Goal: Task Accomplishment & Management: Manage account settings

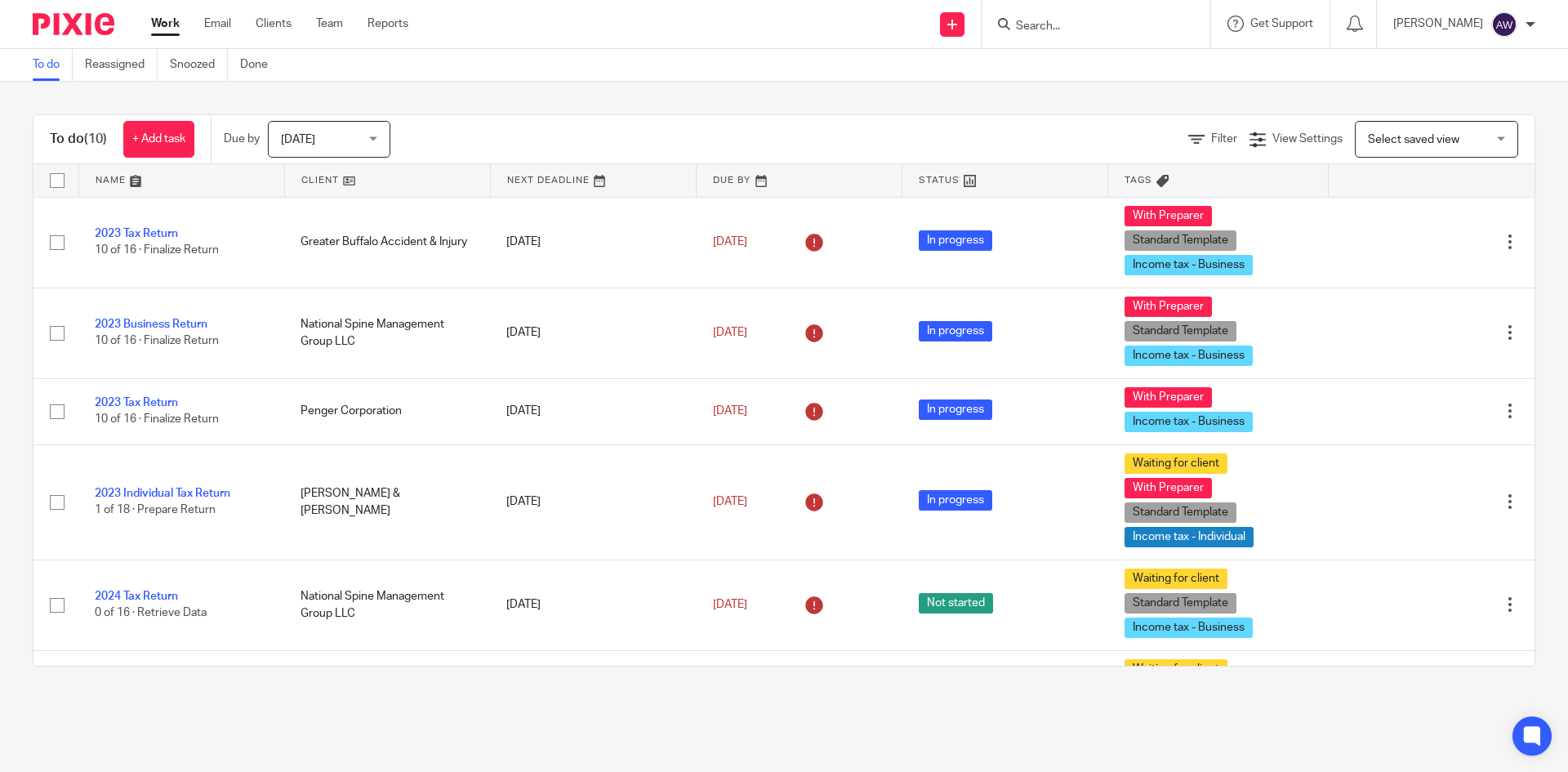
click at [353, 136] on span "[DATE]" at bounding box center [324, 139] width 87 height 34
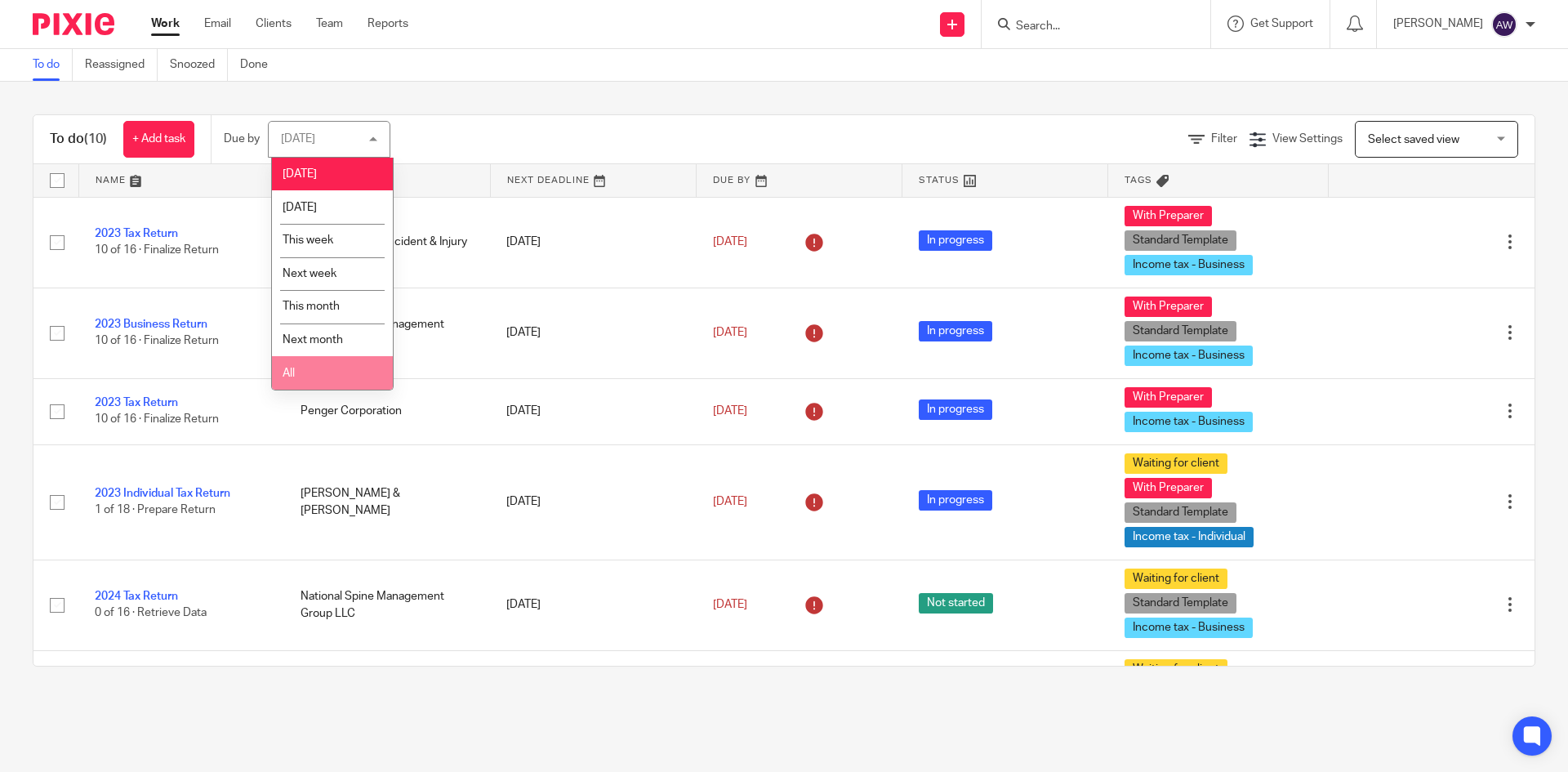
click at [311, 375] on li "All" at bounding box center [332, 373] width 121 height 33
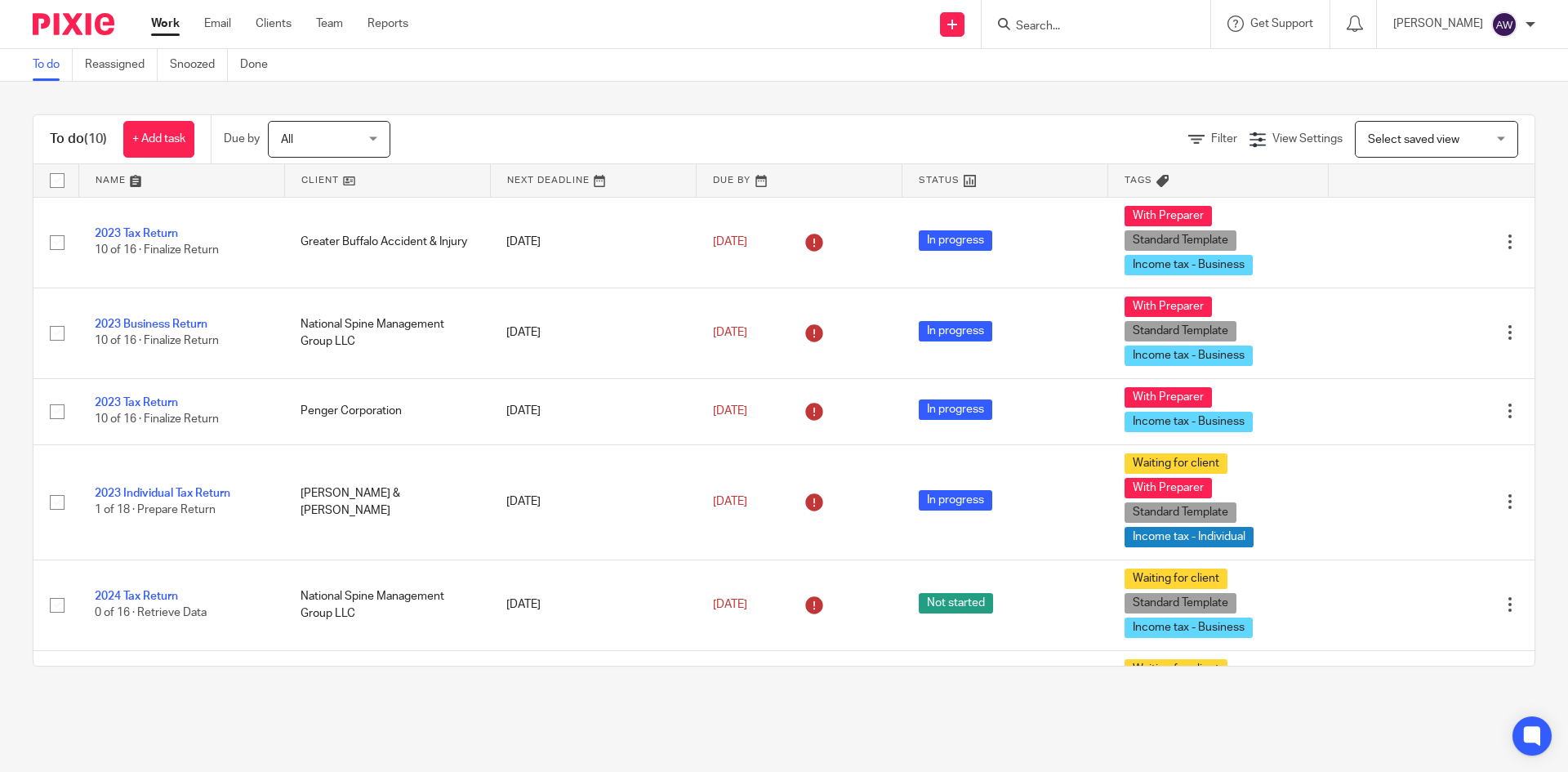
click at [496, 124] on div "Filter View Settings View Settings Manage saved views Select saved view Select …" at bounding box center [977, 139] width 1115 height 37
click at [0, 771] on nordpass-portal at bounding box center [0, 772] width 0 height 0
click at [331, 27] on link "Team" at bounding box center [329, 24] width 27 height 17
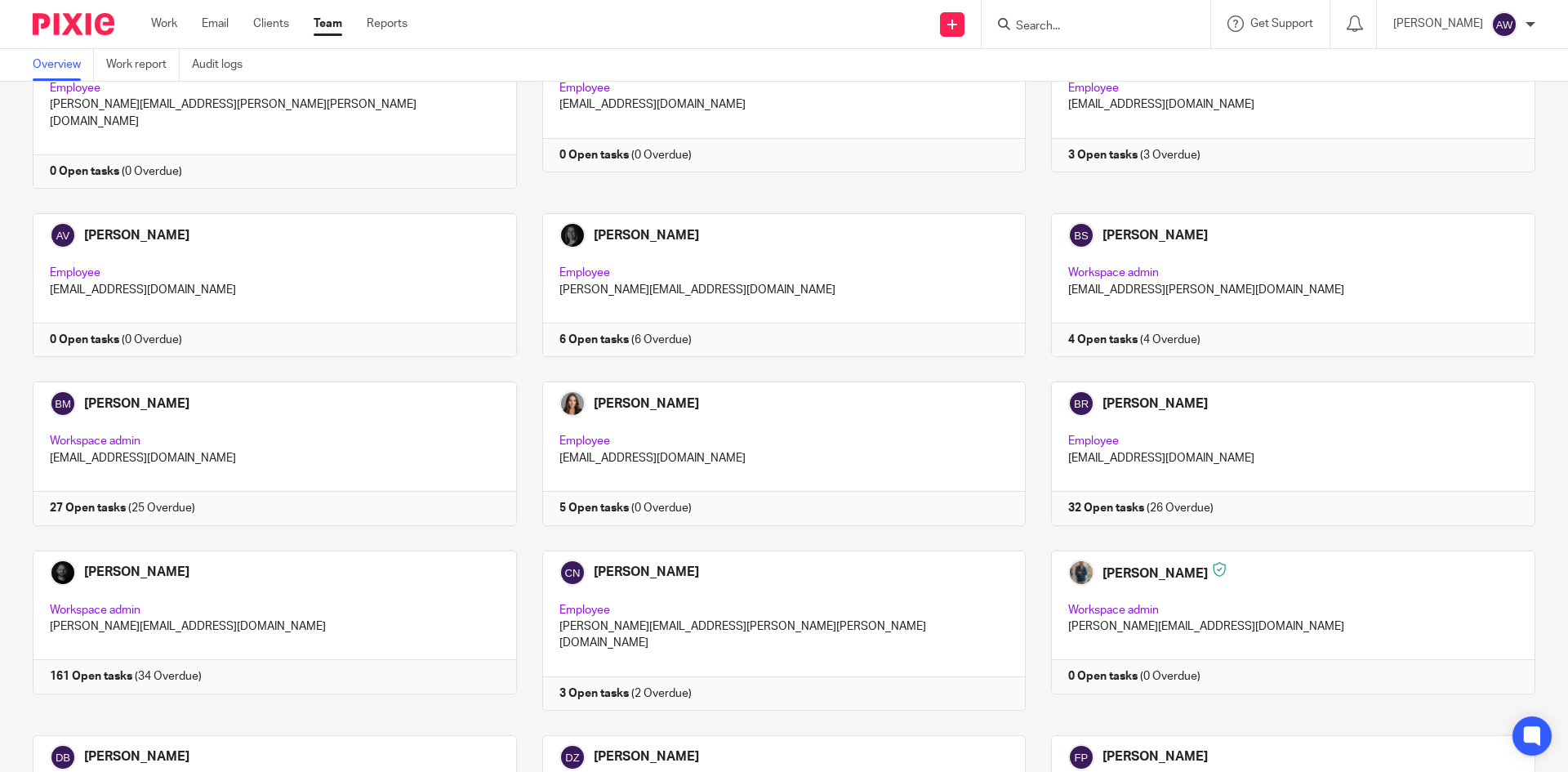
scroll to position [490, 0]
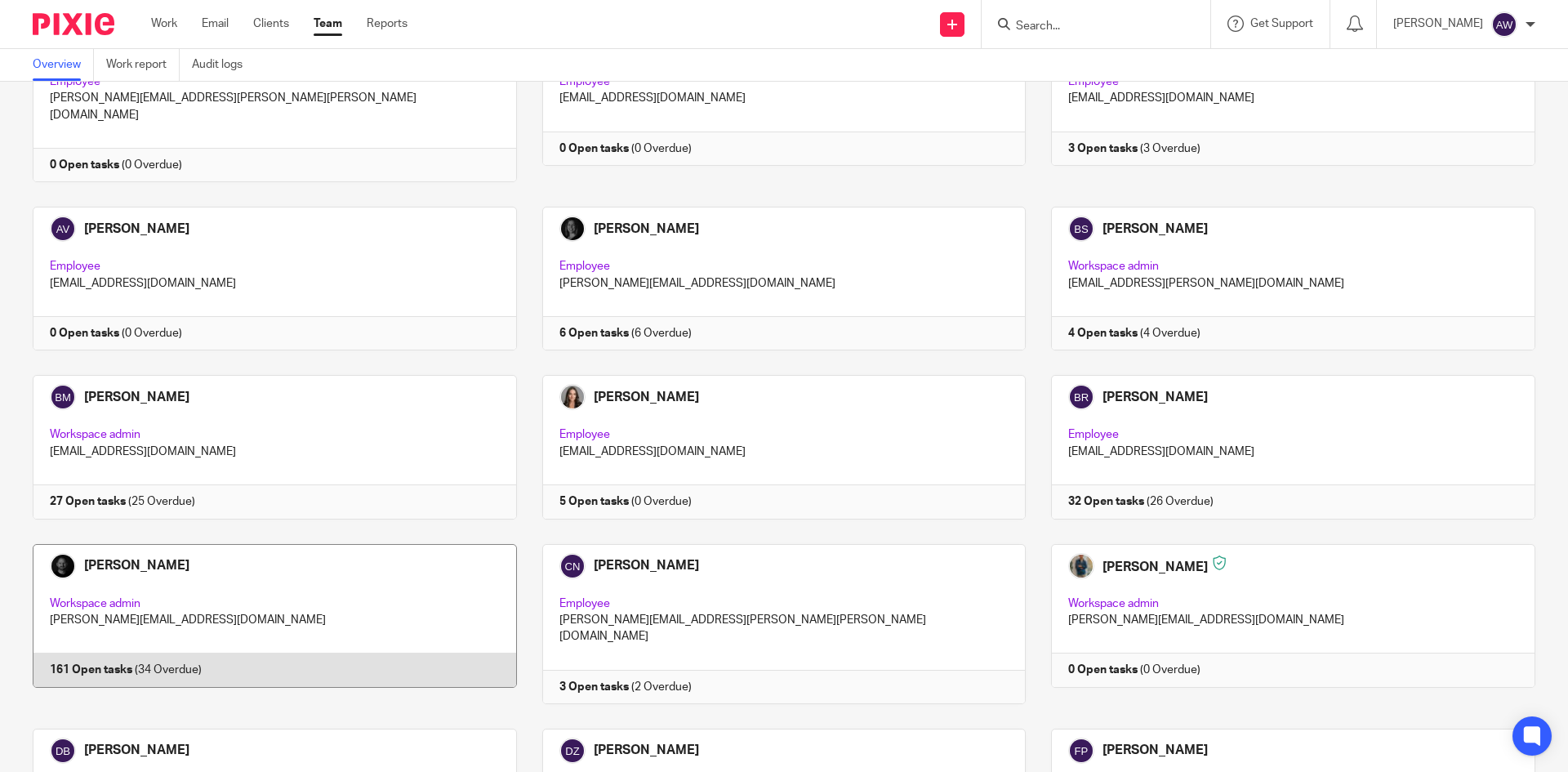
click at [177, 654] on link at bounding box center [261, 624] width 510 height 160
click at [118, 563] on link at bounding box center [261, 624] width 510 height 160
click at [116, 557] on link at bounding box center [261, 624] width 510 height 160
click at [125, 553] on link at bounding box center [261, 624] width 510 height 160
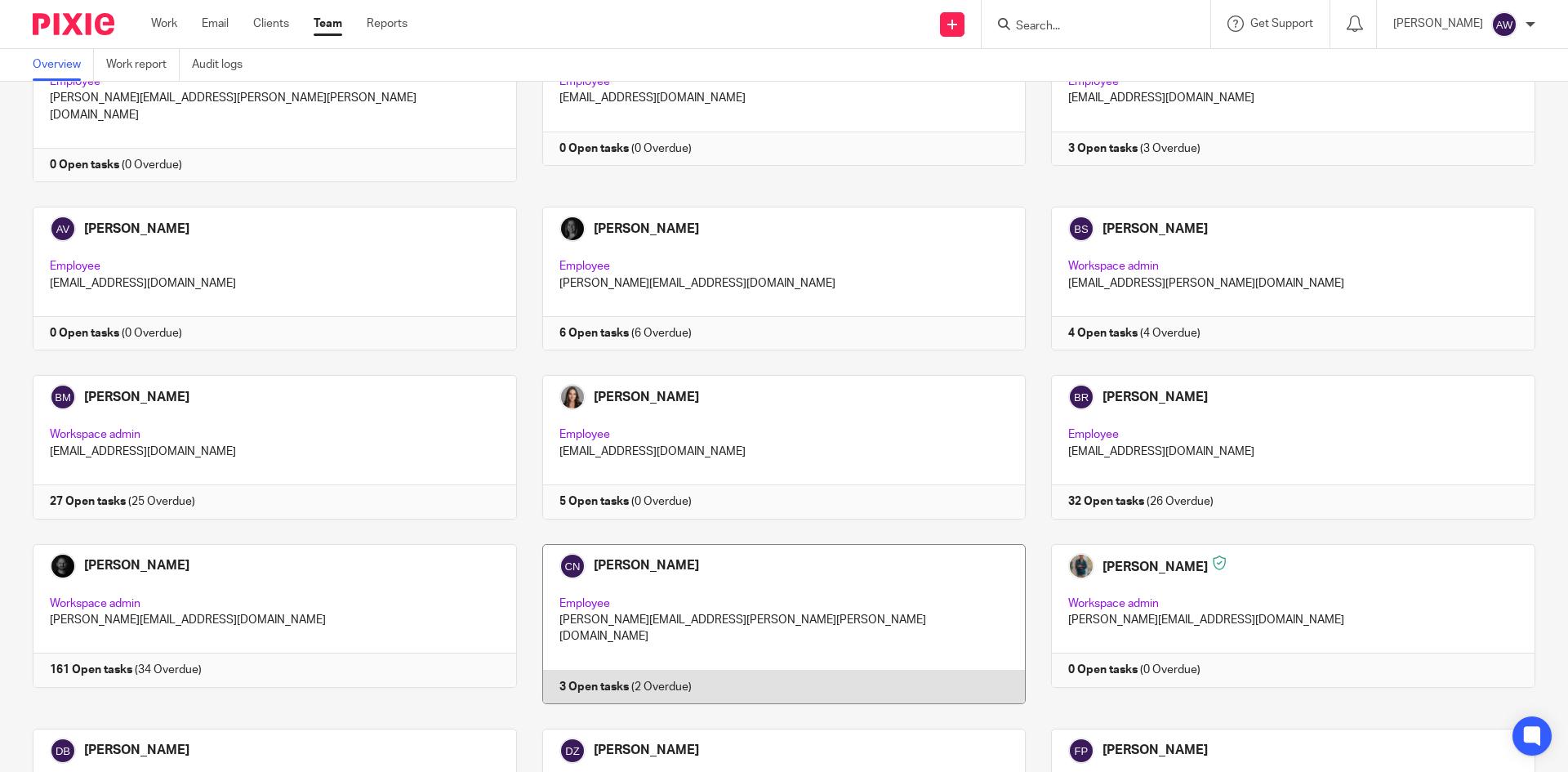
click at [781, 575] on link at bounding box center [771, 624] width 510 height 160
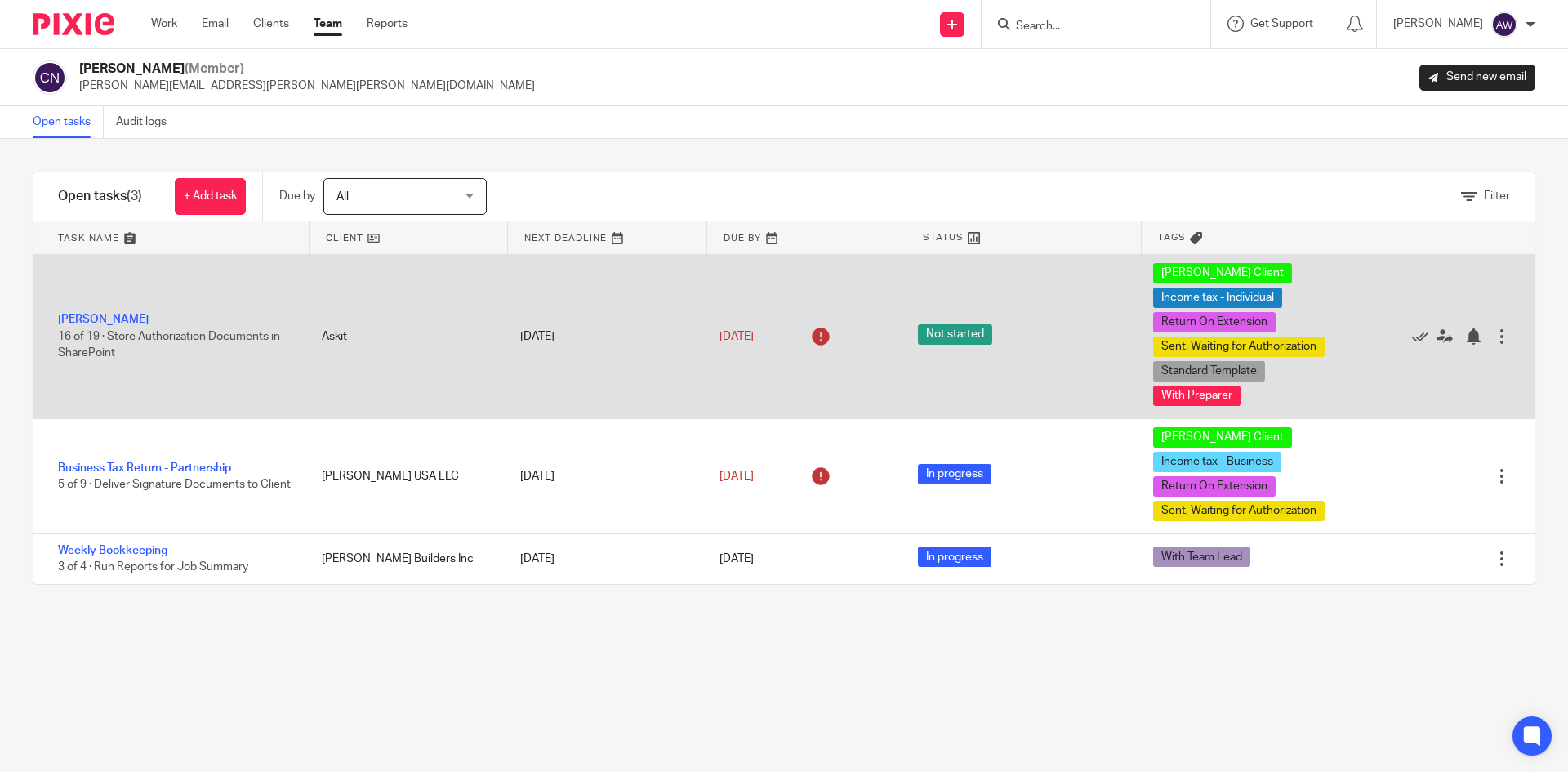
click at [125, 310] on div "Alexander Meshoulam 16 of 19 · Store Authorization Documents in SharePoint" at bounding box center [169, 335] width 272 height 66
click at [112, 321] on link "Alexander Meshoulam" at bounding box center [103, 319] width 90 height 11
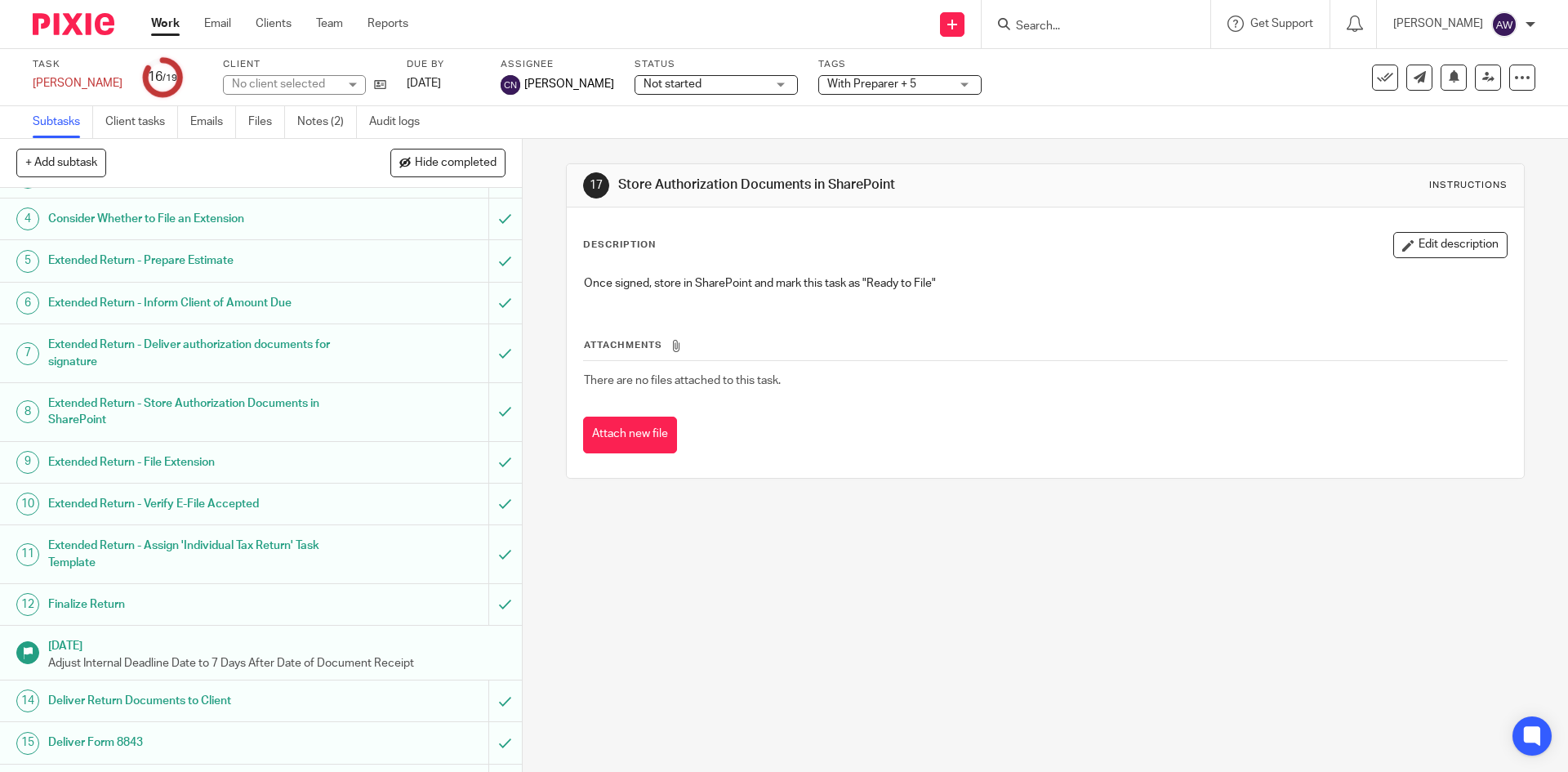
scroll to position [275, 0]
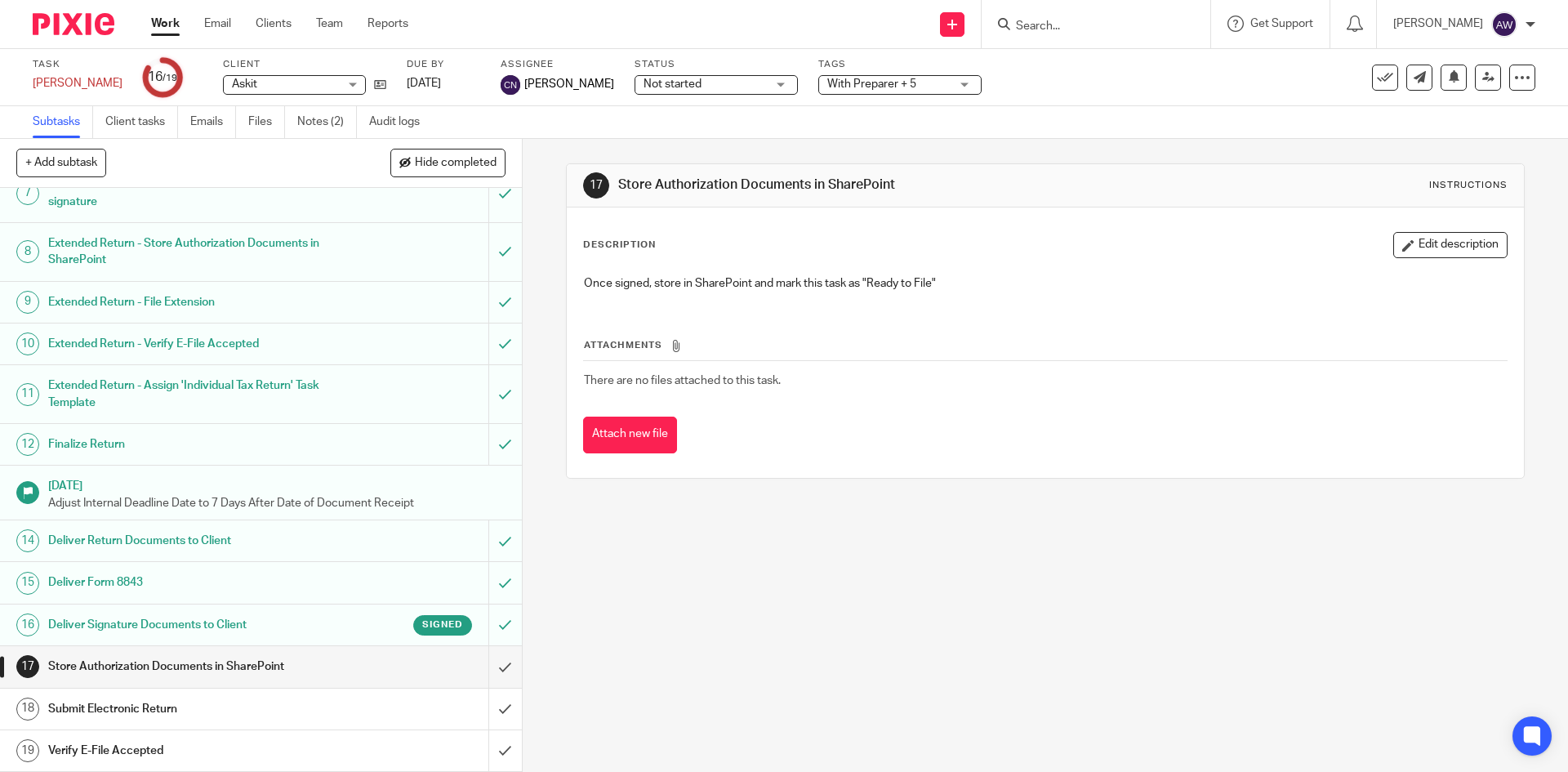
click at [306, 664] on h1 "Store Authorization Documents in SharePoint" at bounding box center [189, 667] width 282 height 25
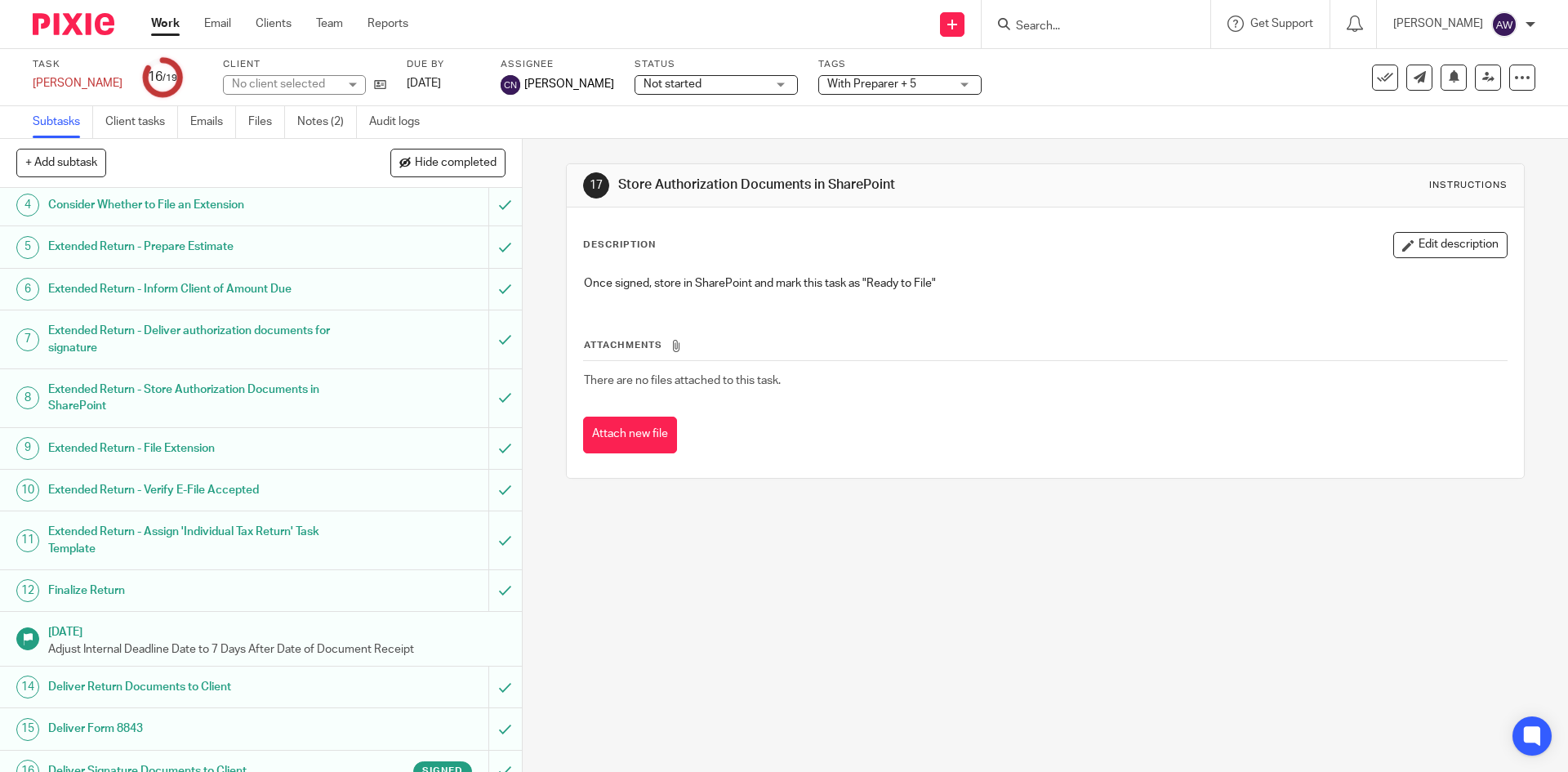
scroll to position [275, 0]
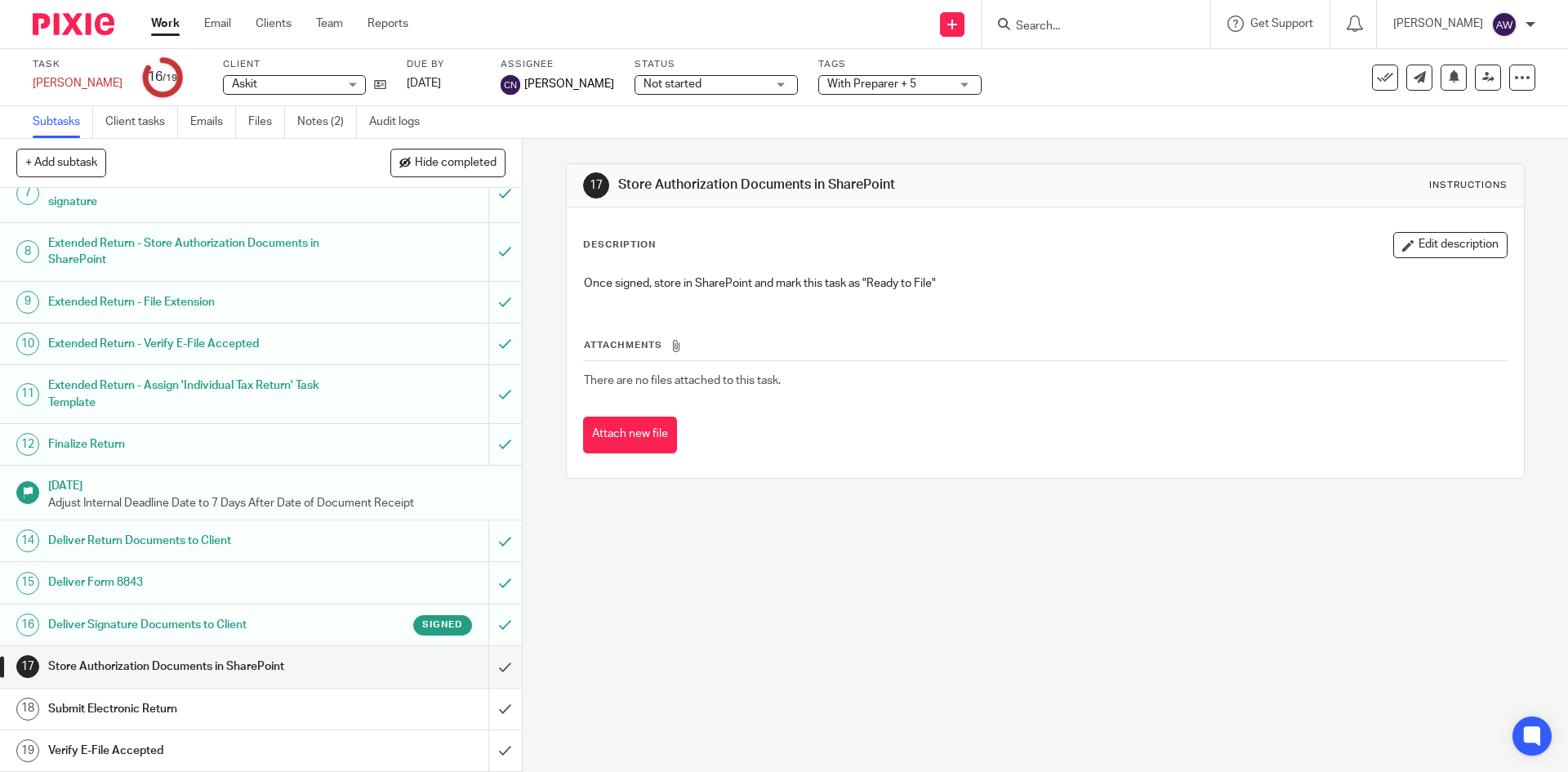
click at [232, 619] on h1 "Deliver Signature Documents to Client" at bounding box center [189, 625] width 282 height 25
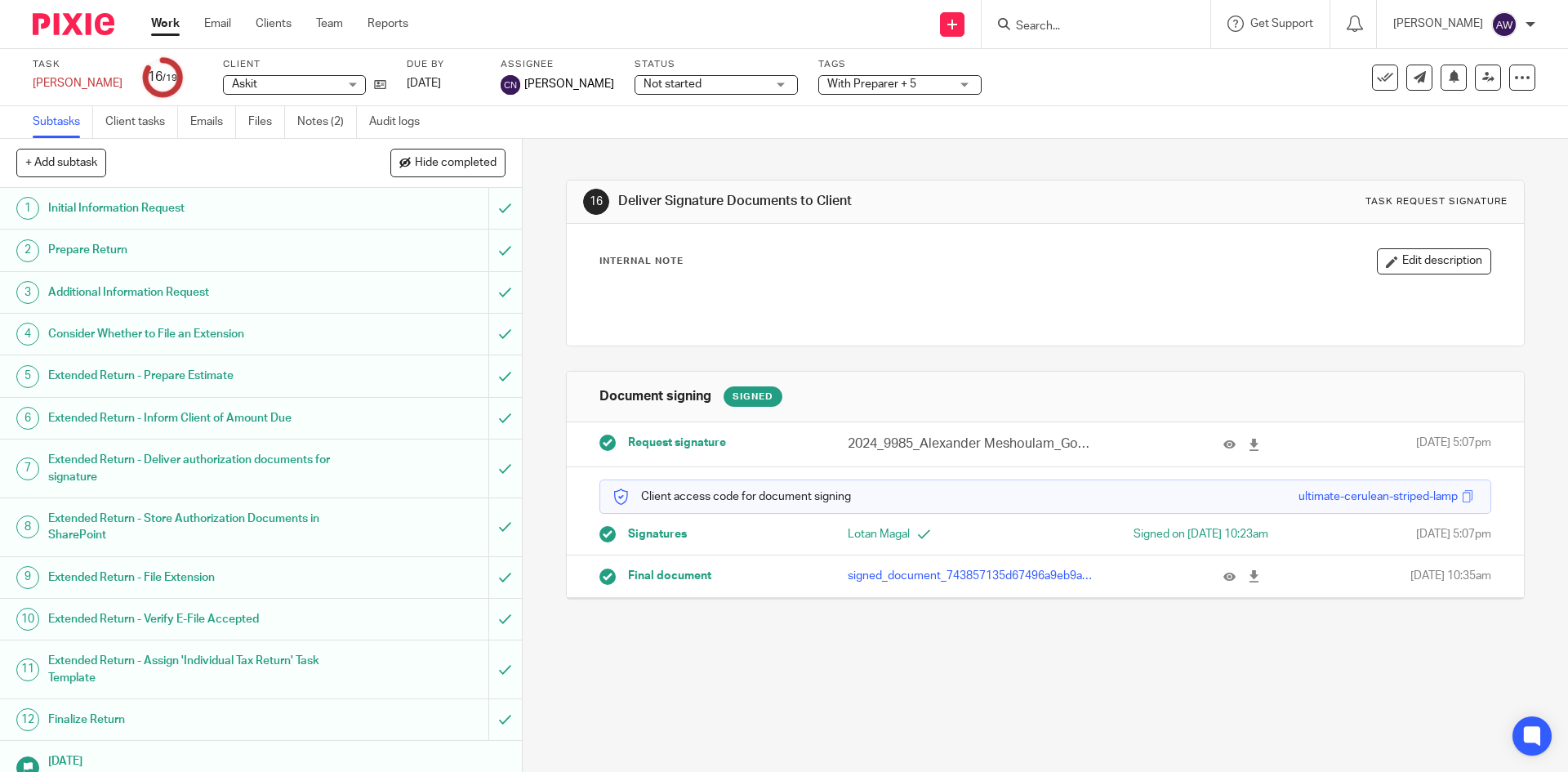
click at [166, 28] on link "Work" at bounding box center [165, 24] width 29 height 17
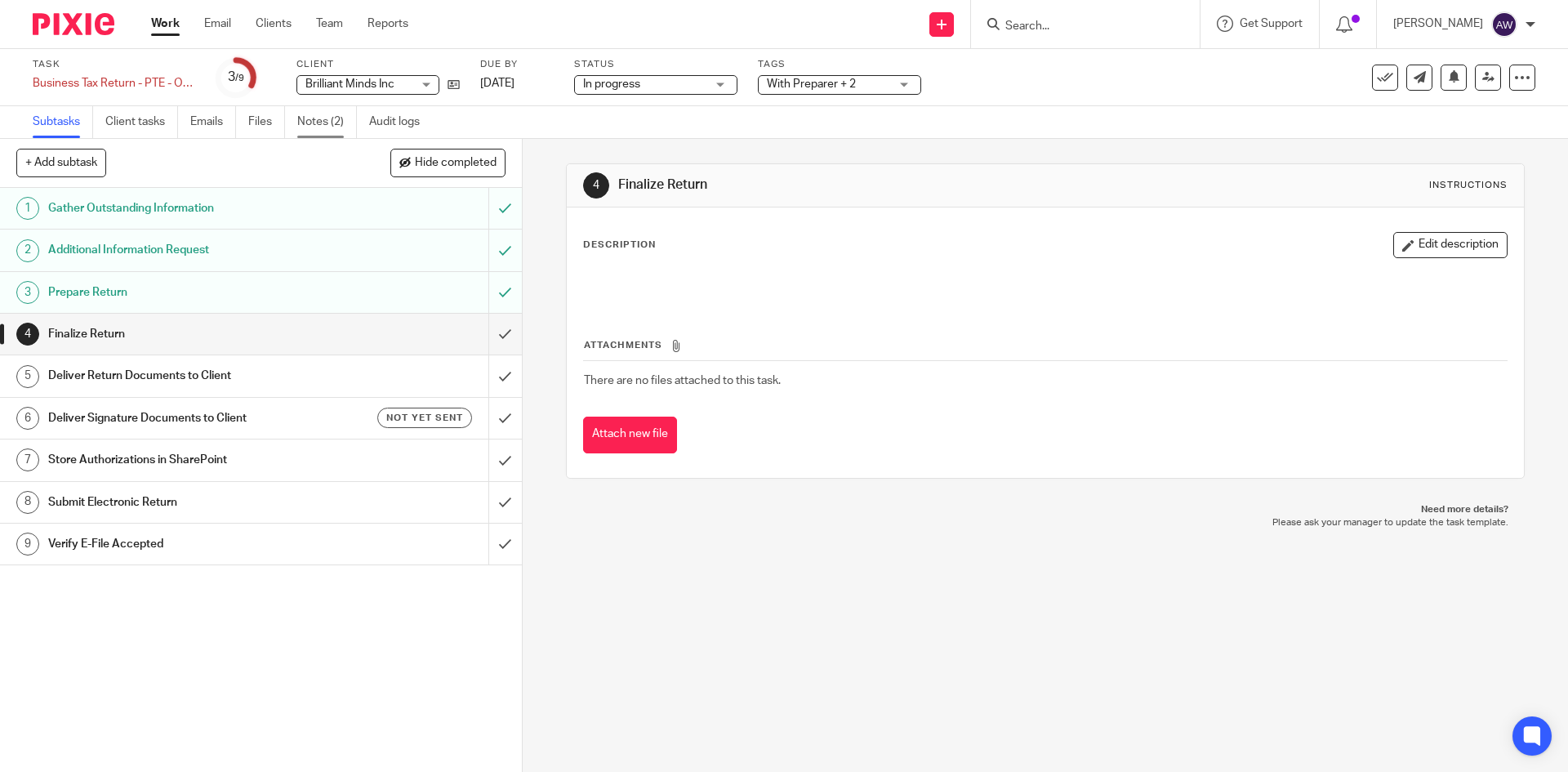
click at [328, 122] on link "Notes (2)" at bounding box center [327, 122] width 60 height 32
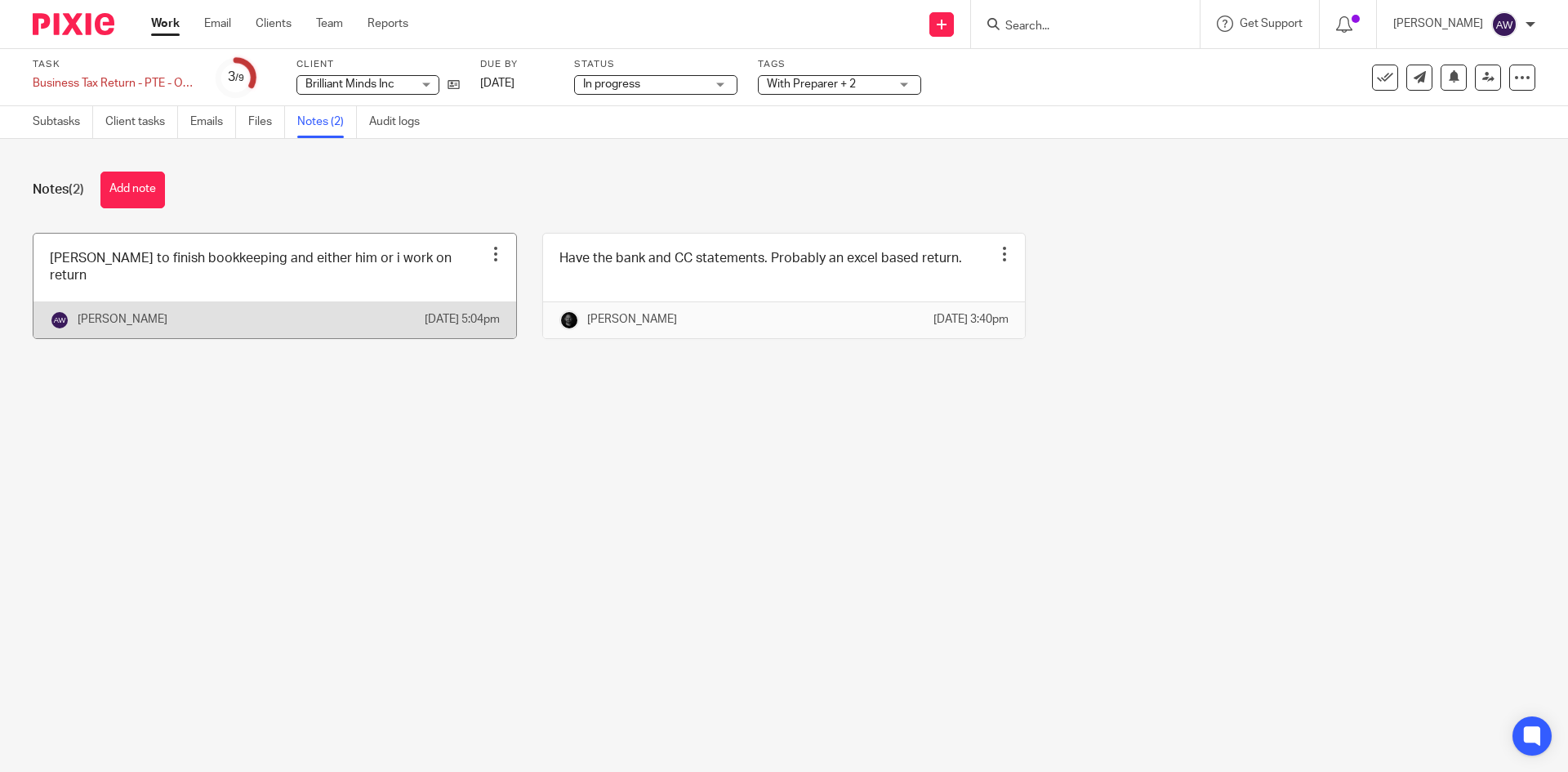
click at [488, 257] on div at bounding box center [495, 254] width 17 height 17
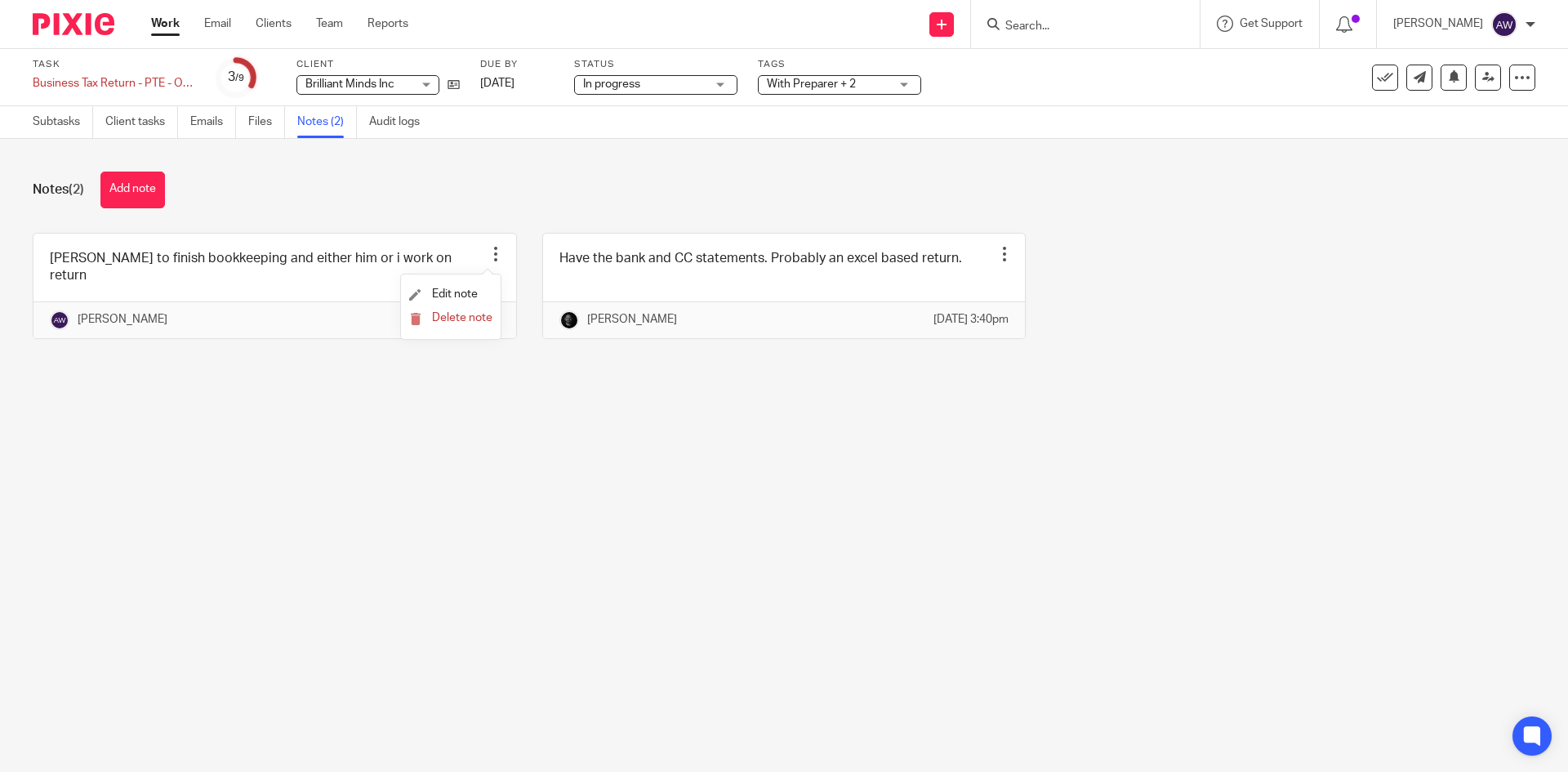
click at [450, 310] on li "Delete note" at bounding box center [450, 318] width 83 height 24
click at [452, 314] on span "Delete note" at bounding box center [462, 318] width 61 height 11
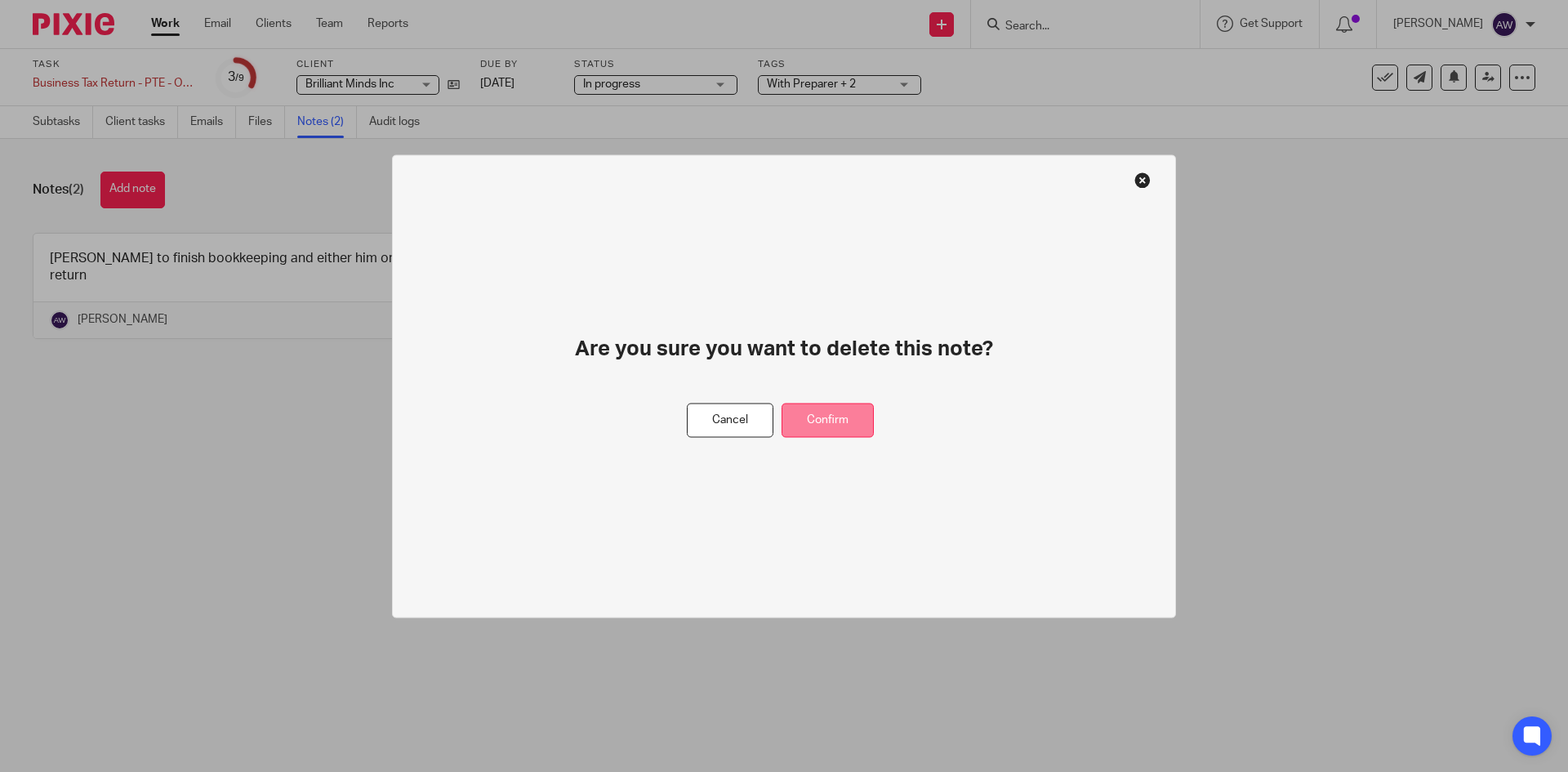
click at [839, 415] on button "Confirm" at bounding box center [827, 420] width 92 height 35
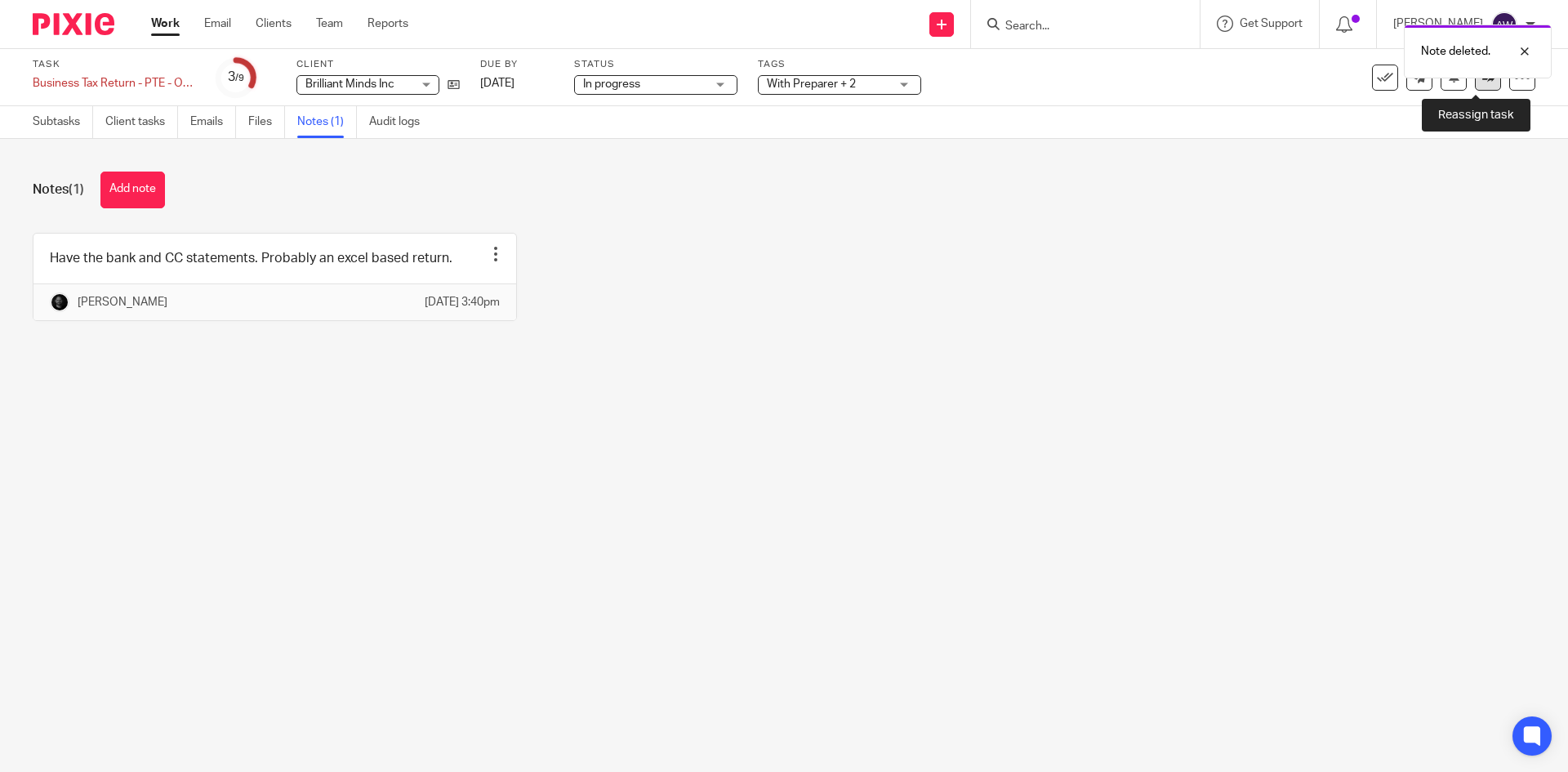
click at [1482, 81] on icon at bounding box center [1488, 77] width 12 height 12
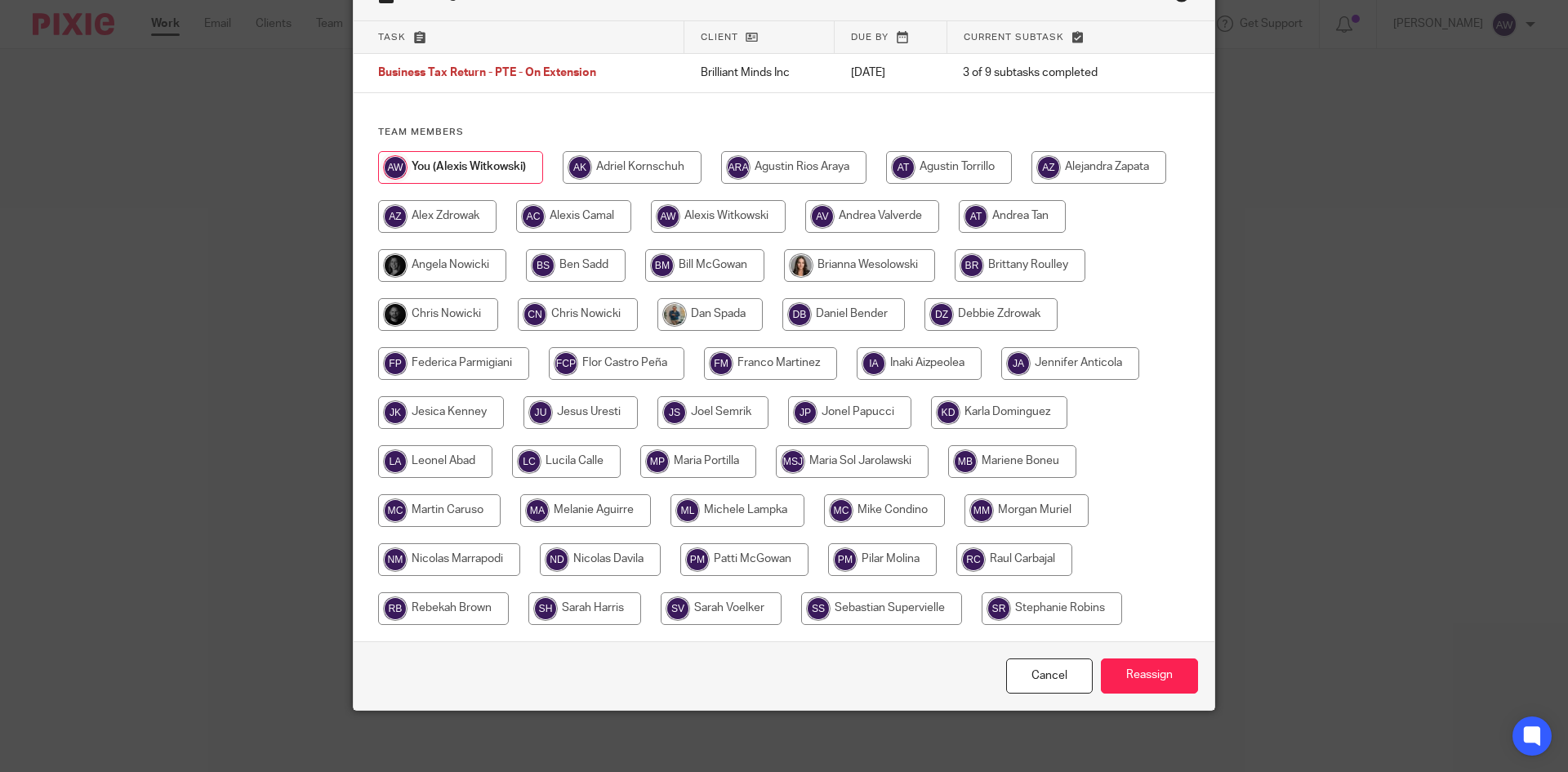
scroll to position [101, 0]
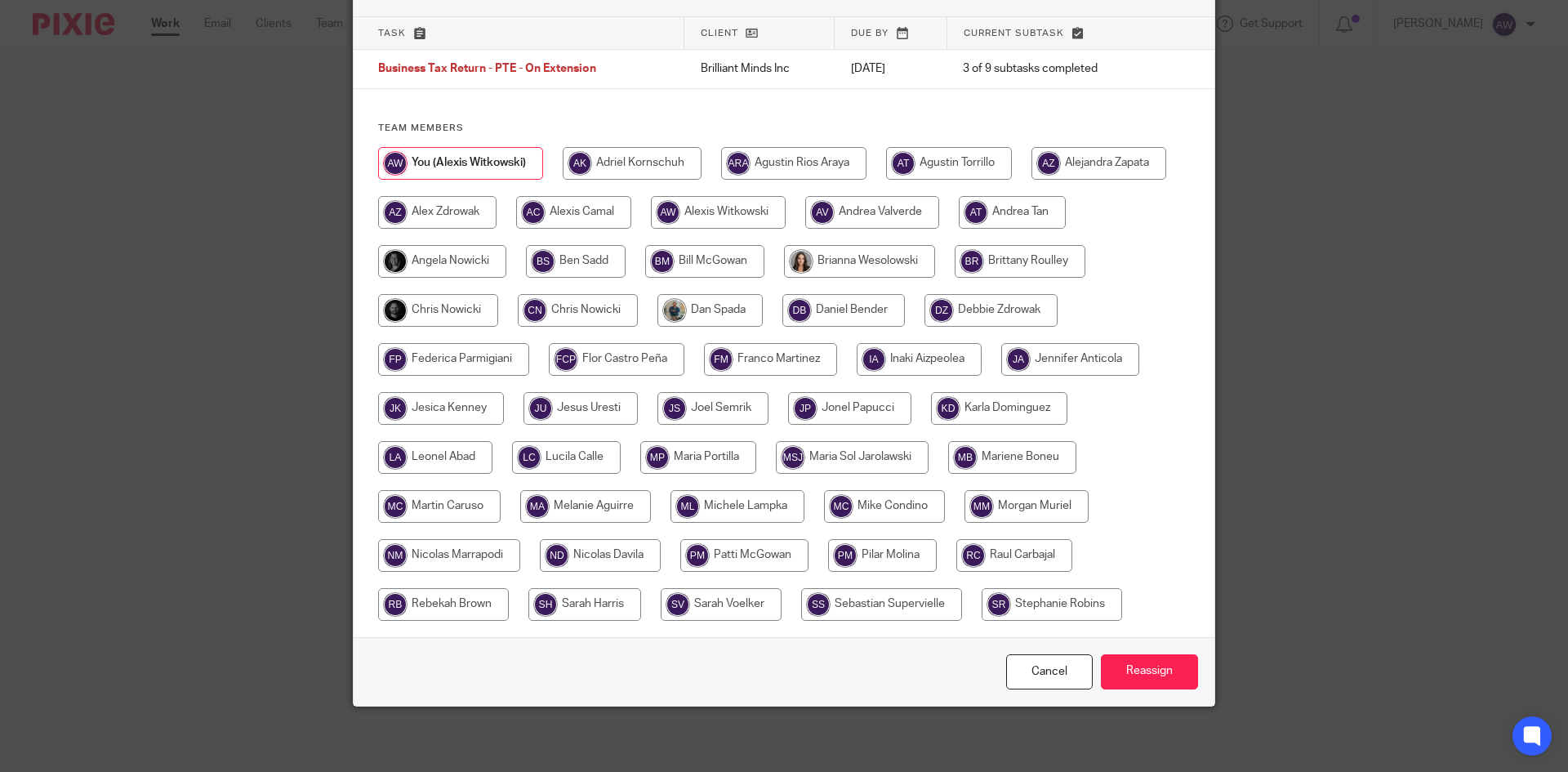
click at [460, 460] on input "radio" at bounding box center [435, 457] width 114 height 32
radio input "true"
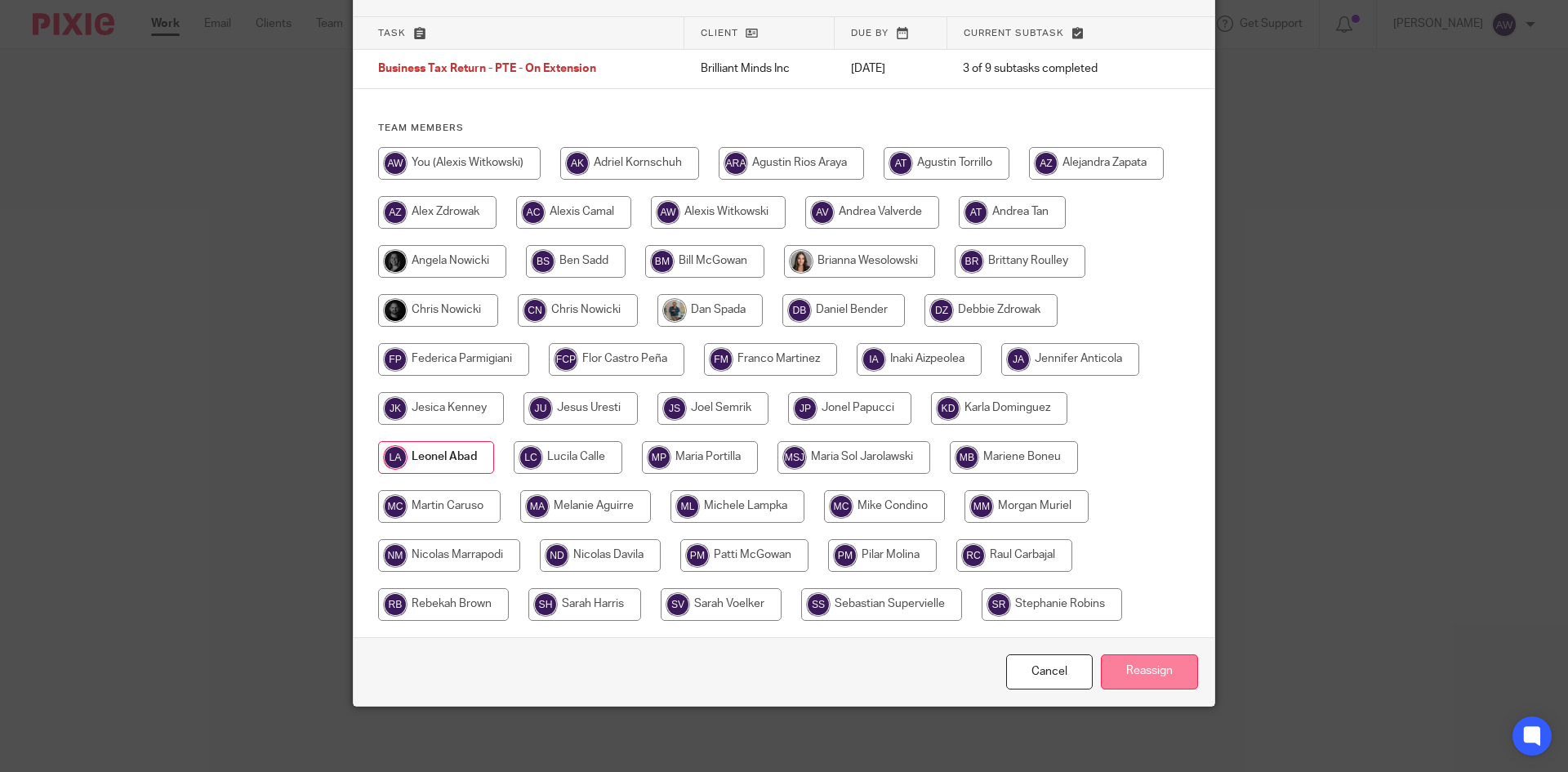
click at [1108, 659] on input "Reassign" at bounding box center [1149, 672] width 97 height 35
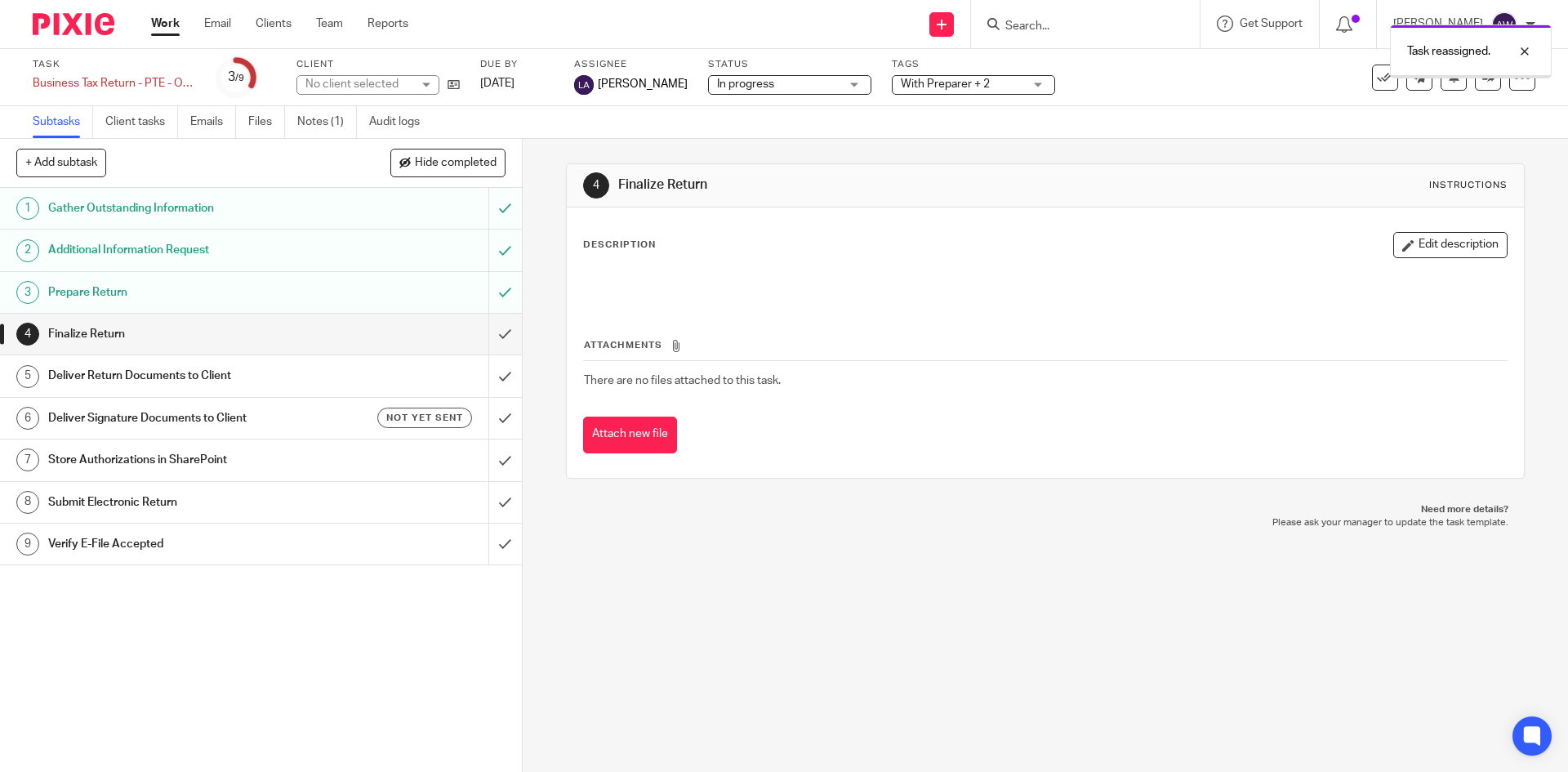
click at [168, 31] on link "Work" at bounding box center [165, 24] width 29 height 17
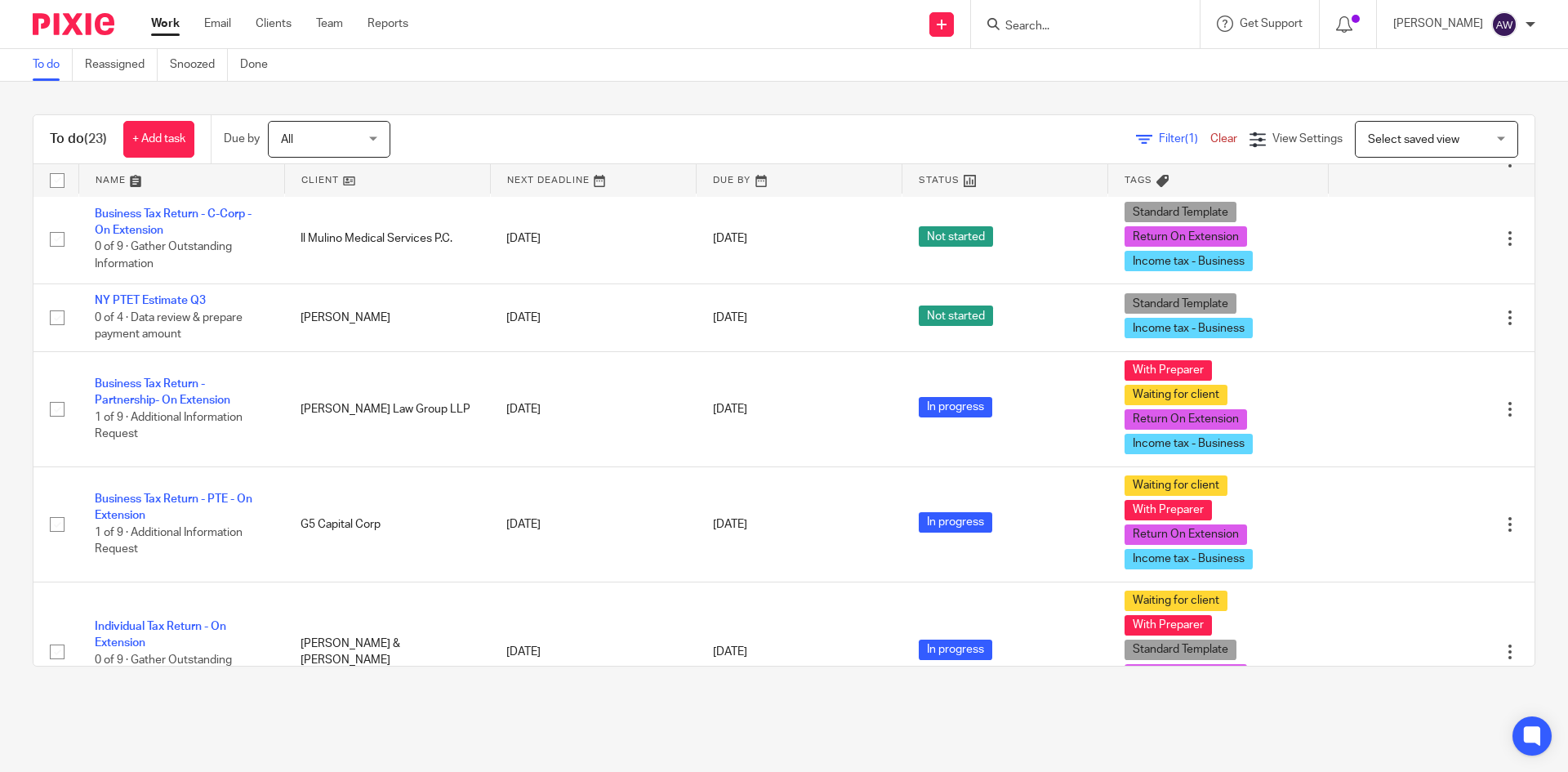
scroll to position [1715, 0]
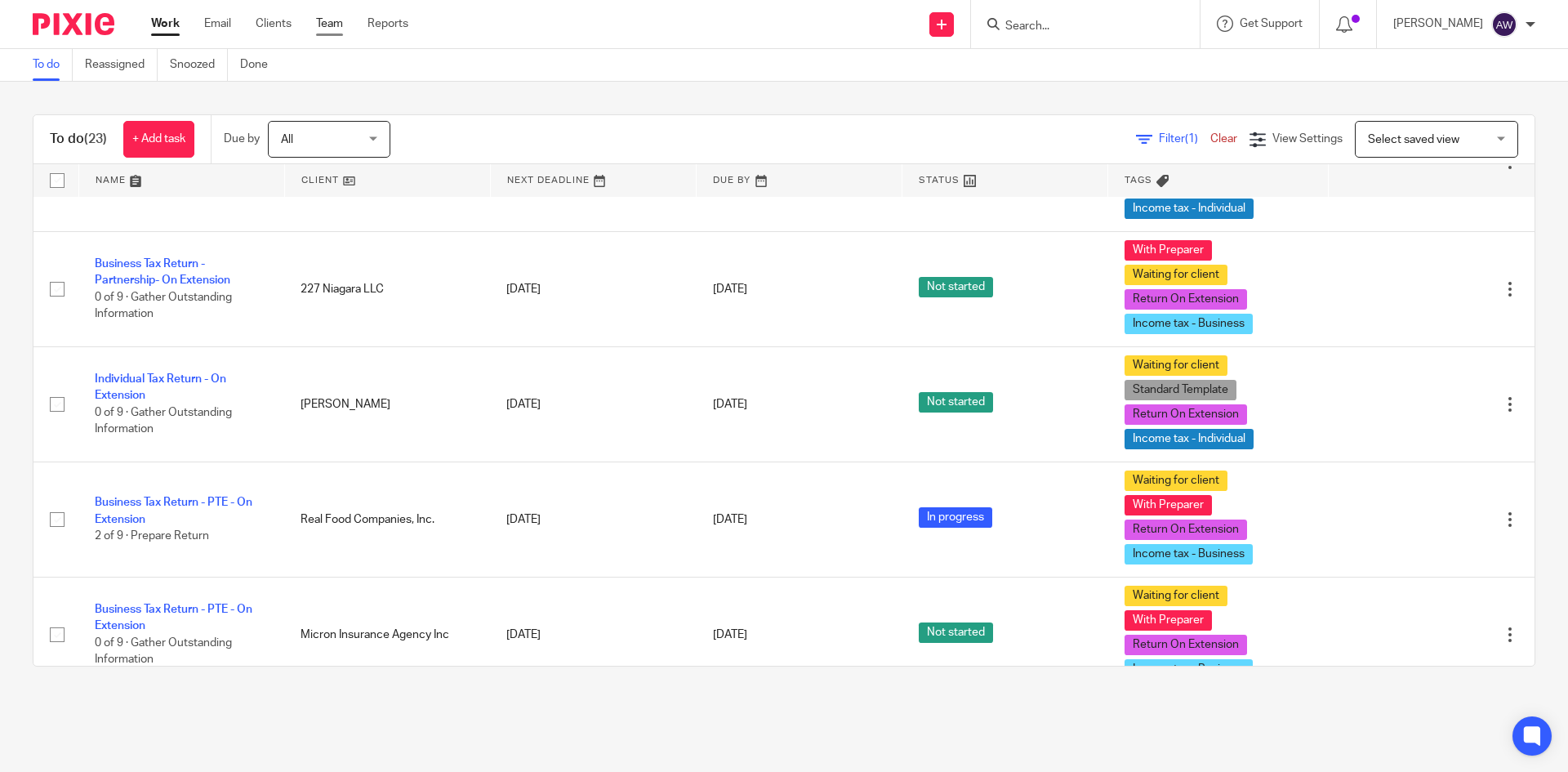
click at [334, 30] on link "Team" at bounding box center [329, 24] width 27 height 17
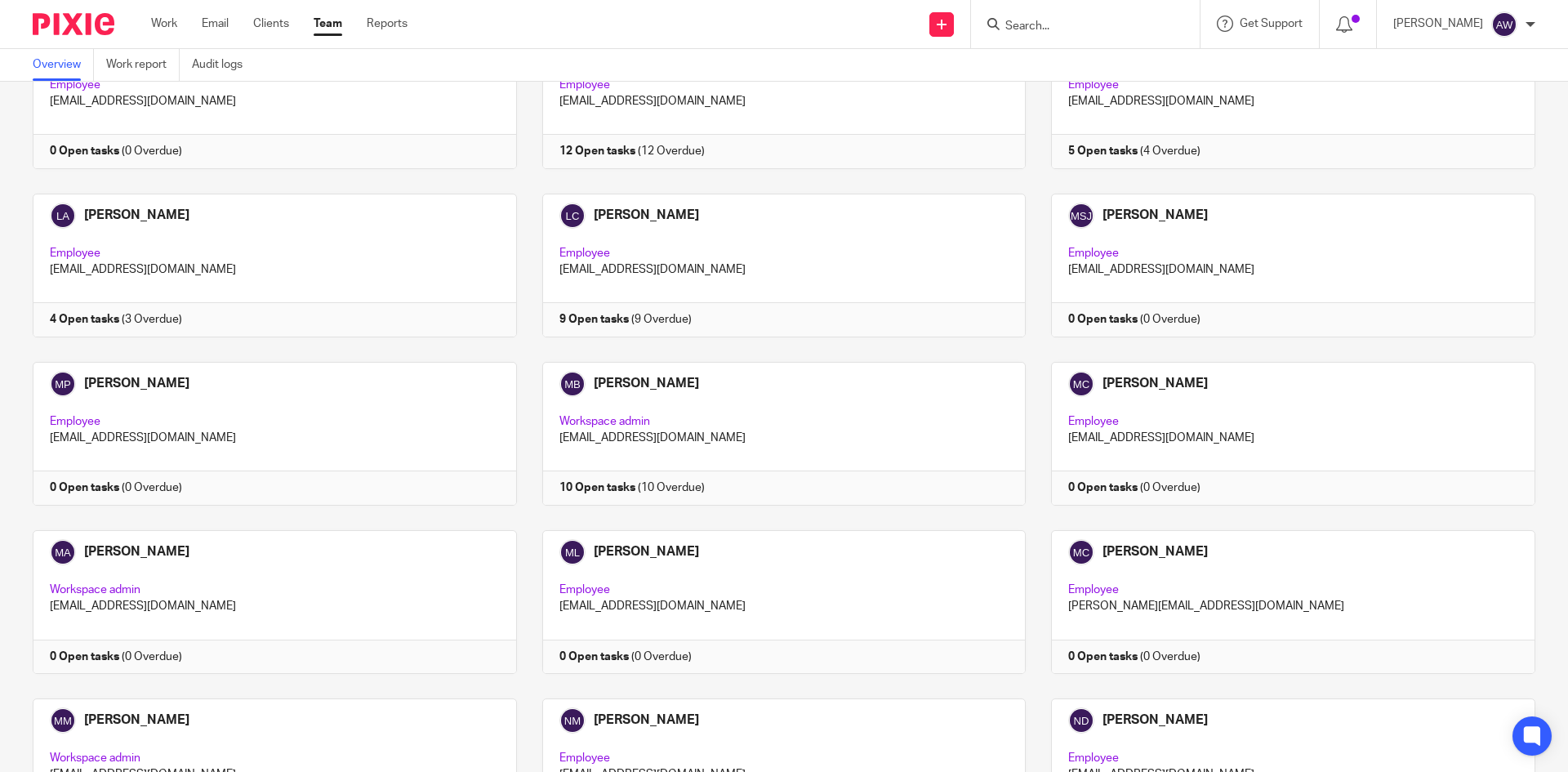
scroll to position [1552, 0]
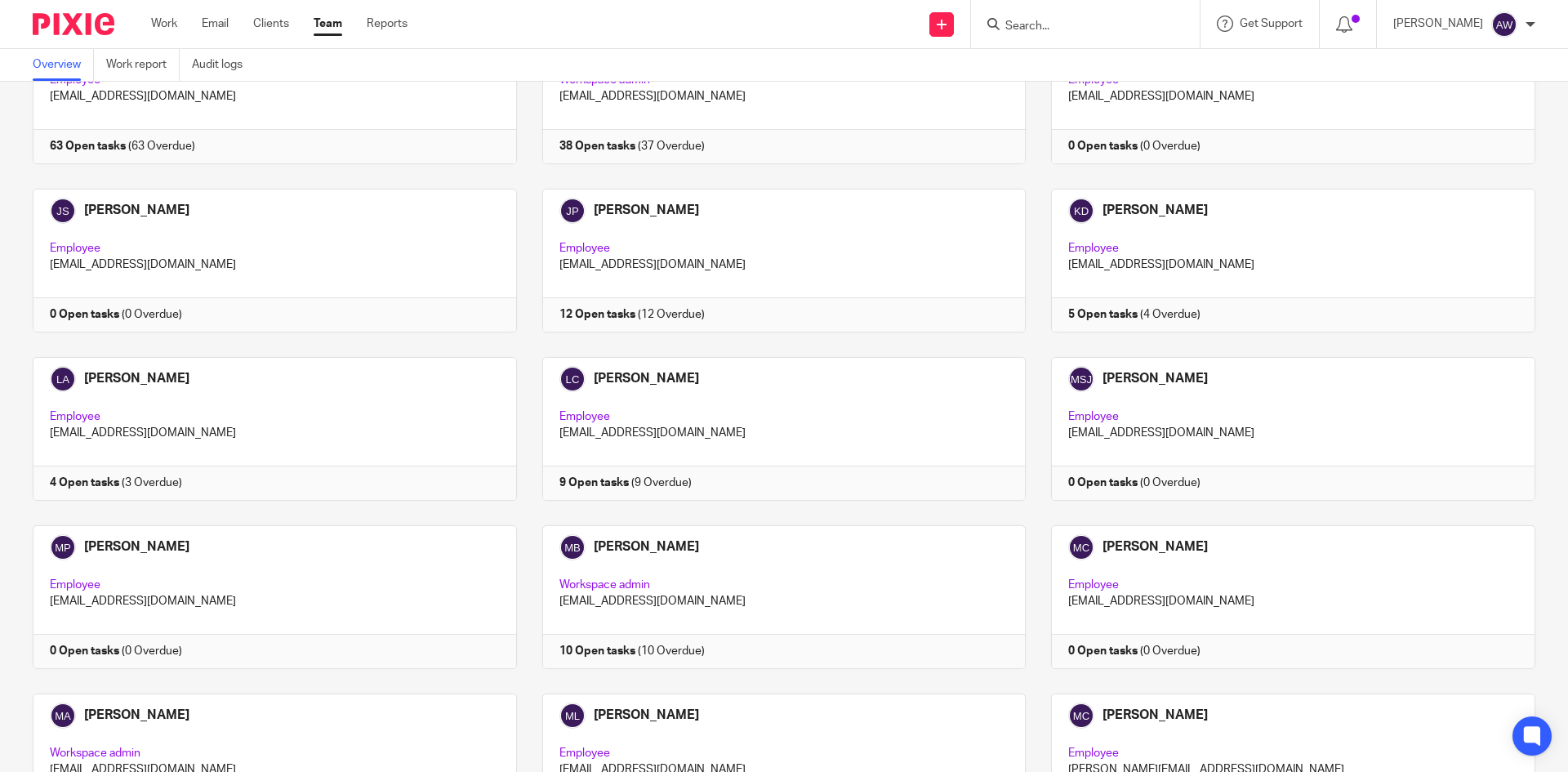
click at [301, 412] on link at bounding box center [261, 429] width 510 height 144
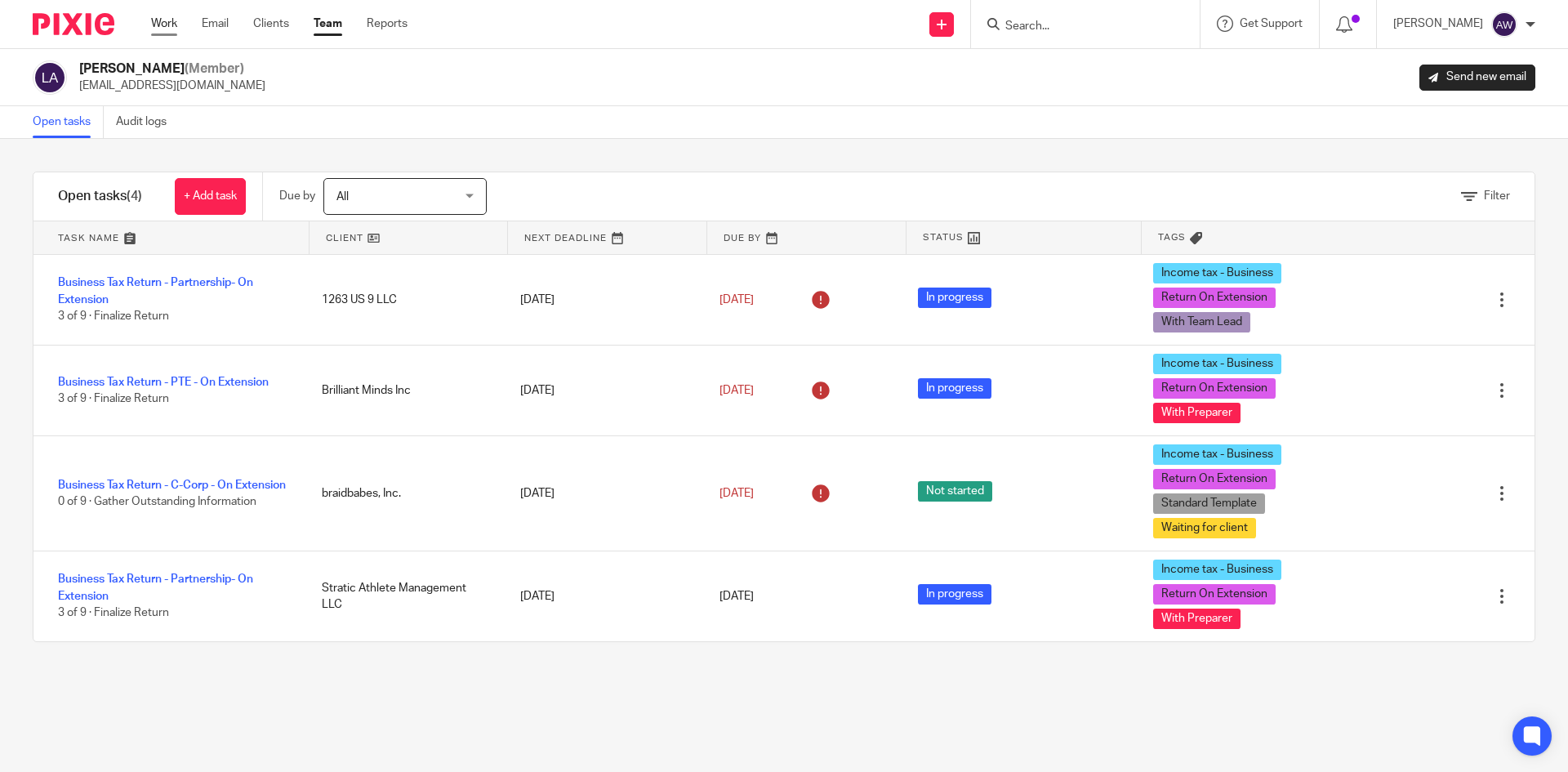
click at [174, 30] on link "Work" at bounding box center [164, 24] width 26 height 17
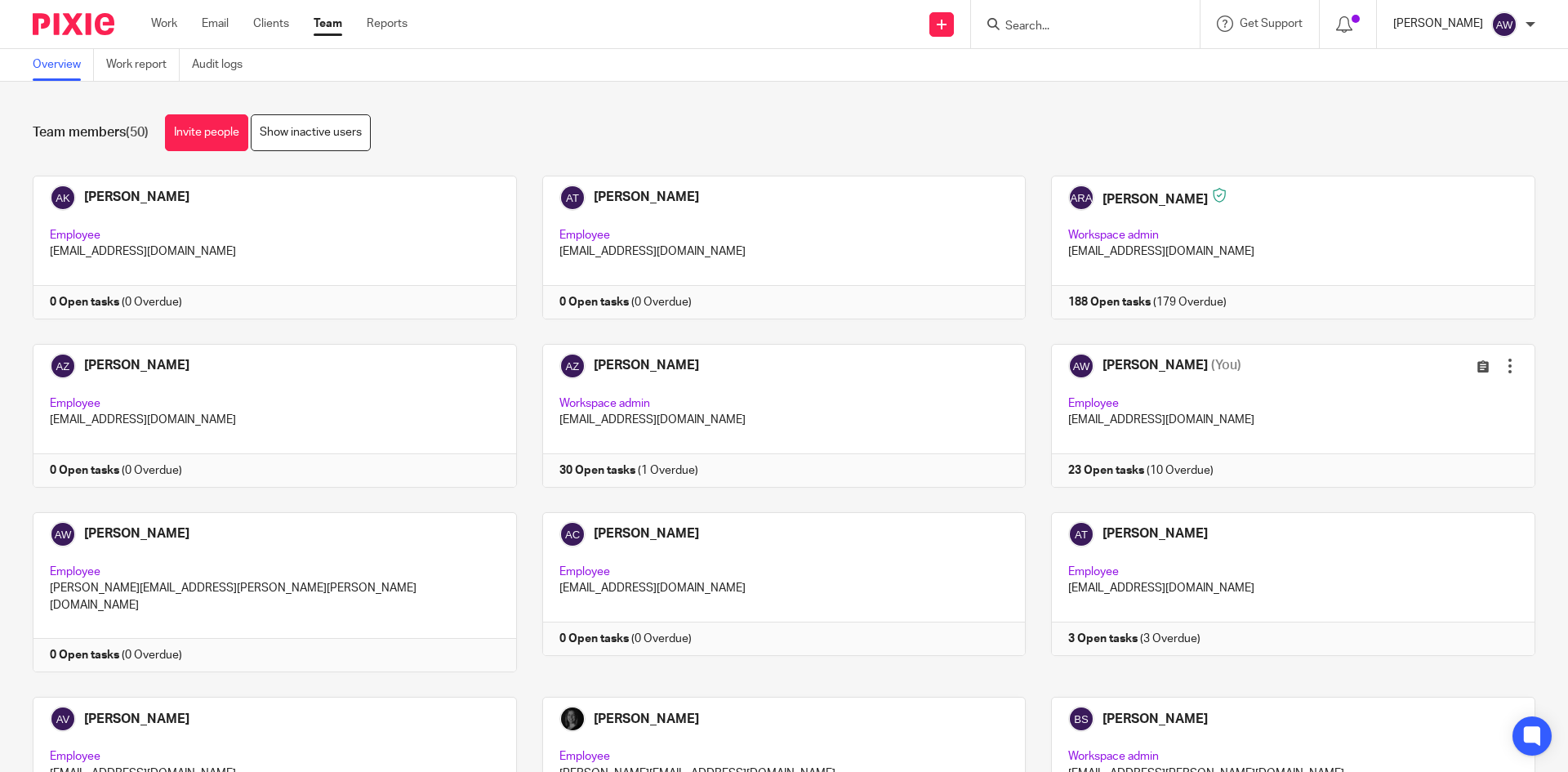
click at [1471, 25] on p "[PERSON_NAME]" at bounding box center [1437, 24] width 89 height 17
click at [1467, 112] on span "Logout" at bounding box center [1459, 113] width 37 height 11
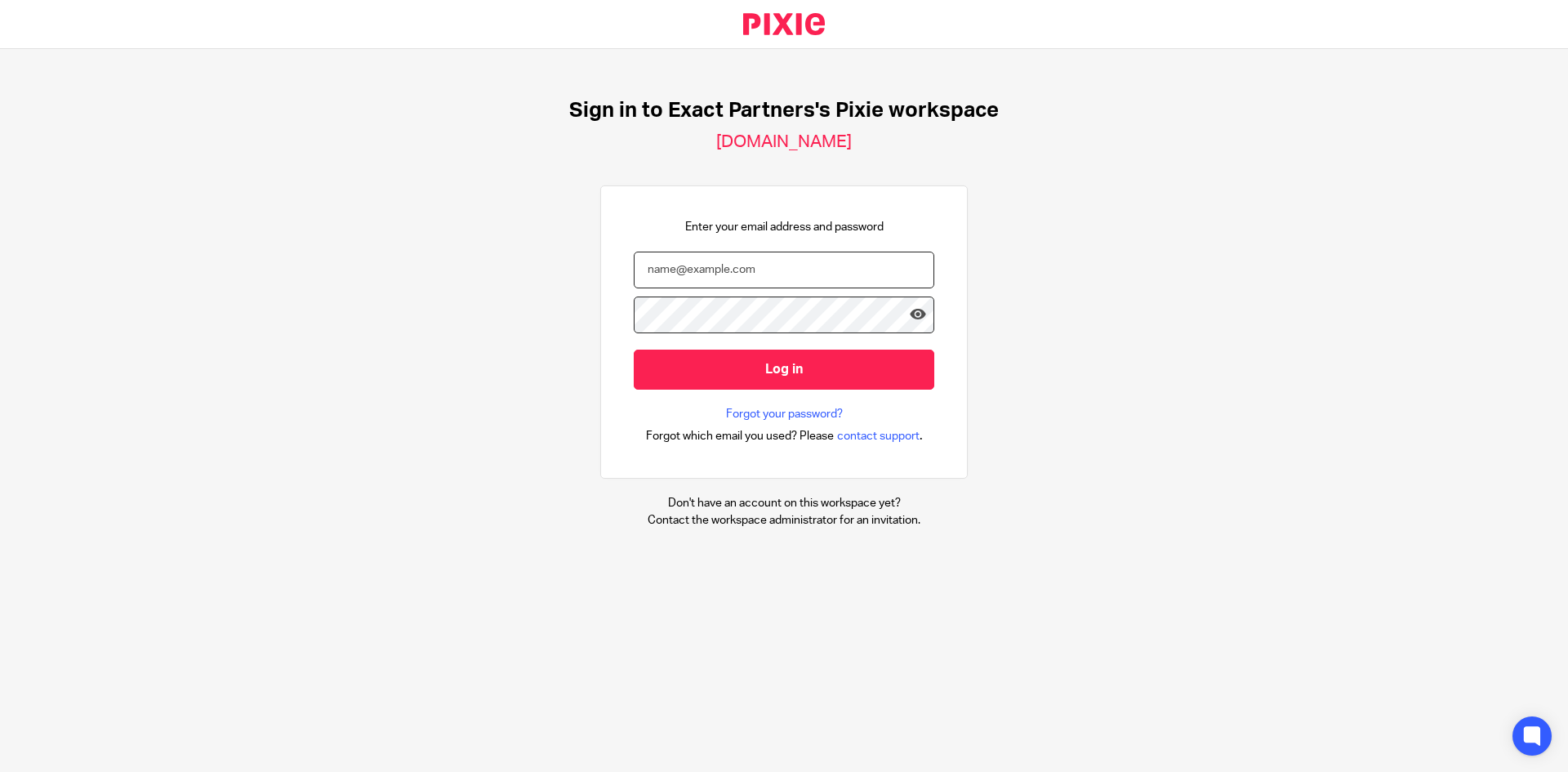
click at [674, 263] on input "email" at bounding box center [784, 270] width 301 height 37
click at [716, 266] on input "email" at bounding box center [784, 270] width 301 height 37
paste input "[PERSON_NAME][EMAIL_ADDRESS][PERSON_NAME][PERSON_NAME][DOMAIN_NAME]"
type input "[PERSON_NAME][EMAIL_ADDRESS][PERSON_NAME][PERSON_NAME][DOMAIN_NAME]"
click at [634, 350] on input "Log in" at bounding box center [784, 370] width 301 height 40
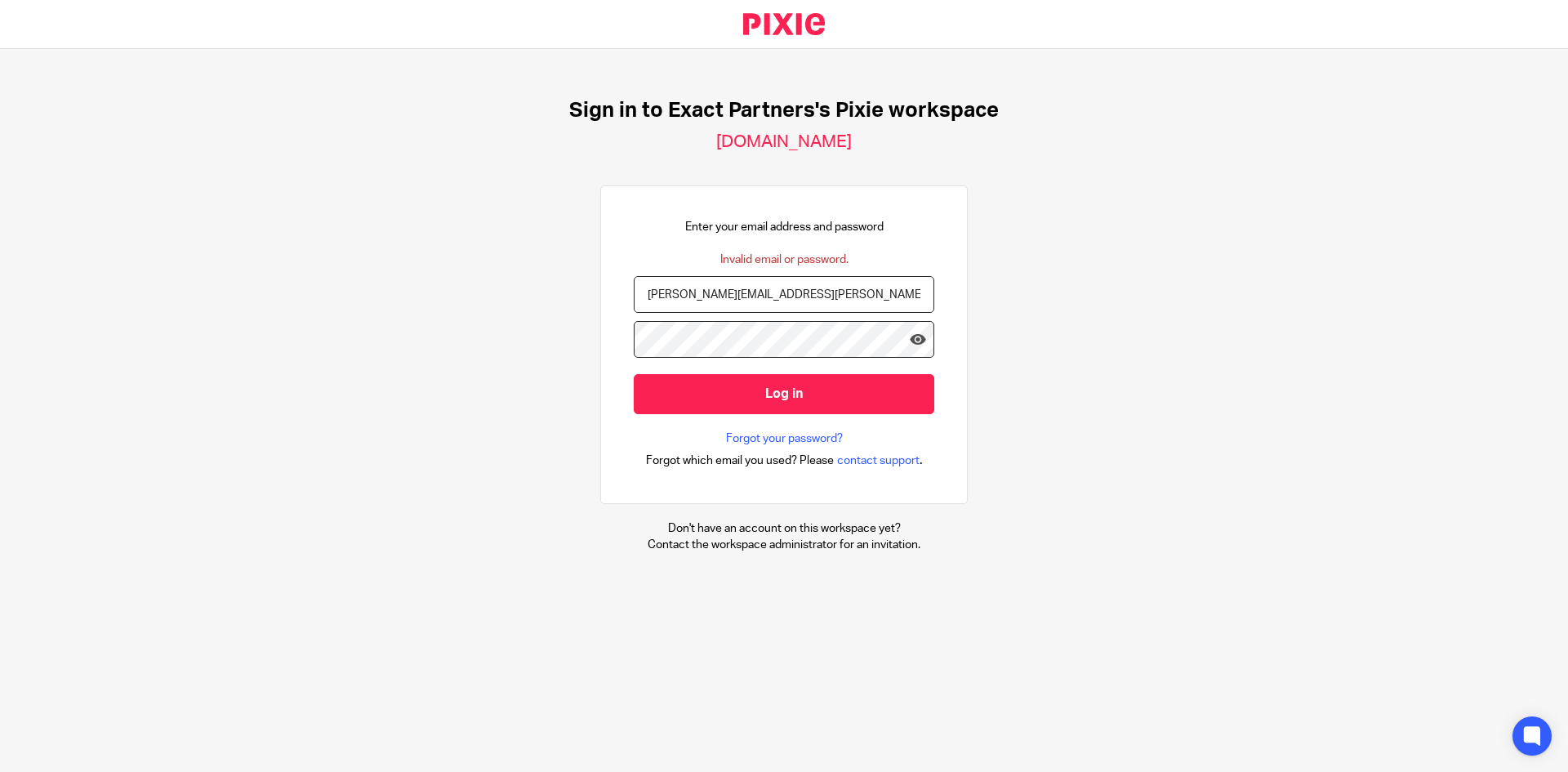
click at [634, 374] on input "Log in" at bounding box center [784, 394] width 301 height 40
